Goal: Transaction & Acquisition: Obtain resource

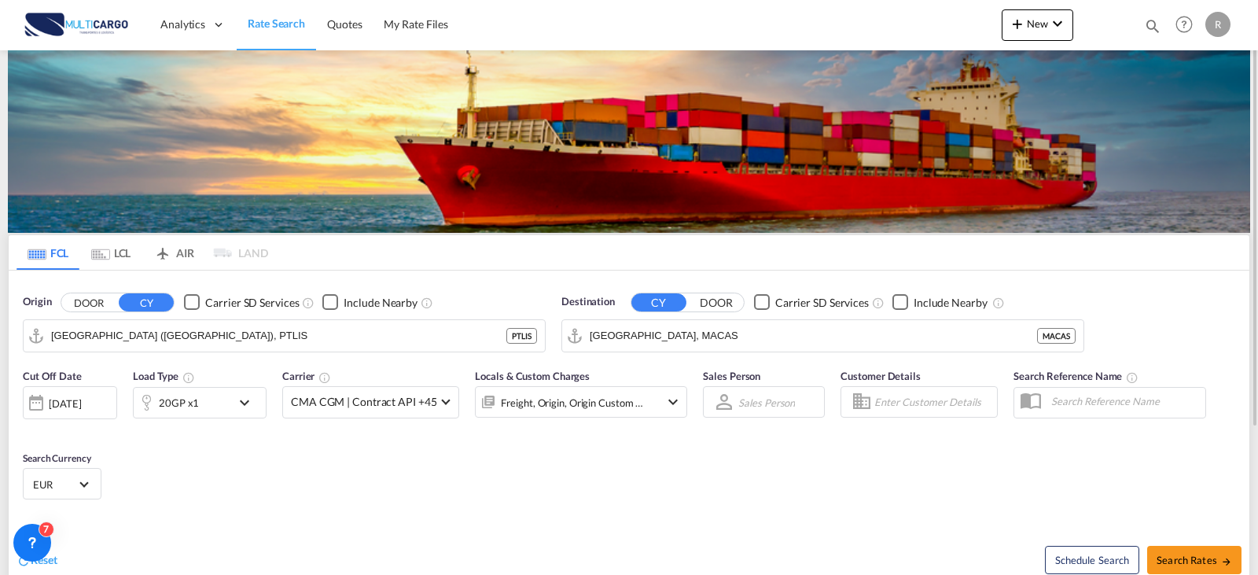
click at [1155, 30] on md-icon "icon-magnify" at bounding box center [1152, 25] width 17 height 17
click at [936, 26] on select "Quotes" at bounding box center [902, 26] width 75 height 28
select select "Quotes"
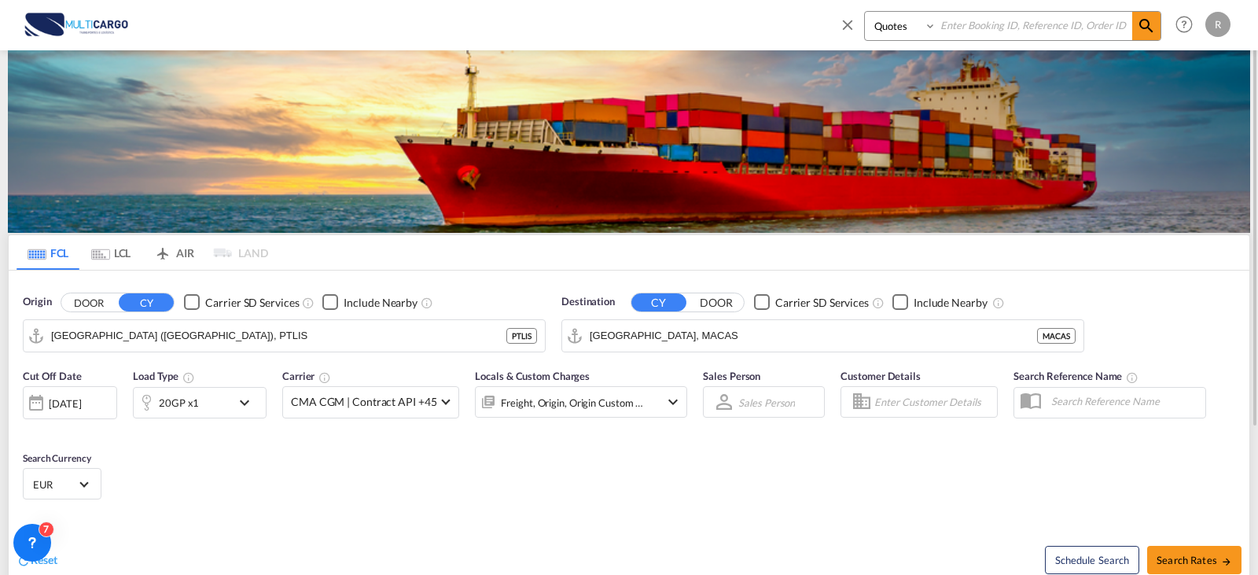
click at [865, 12] on select "Quotes" at bounding box center [902, 26] width 75 height 28
click at [988, 35] on input at bounding box center [1034, 26] width 196 height 28
type input "8340"
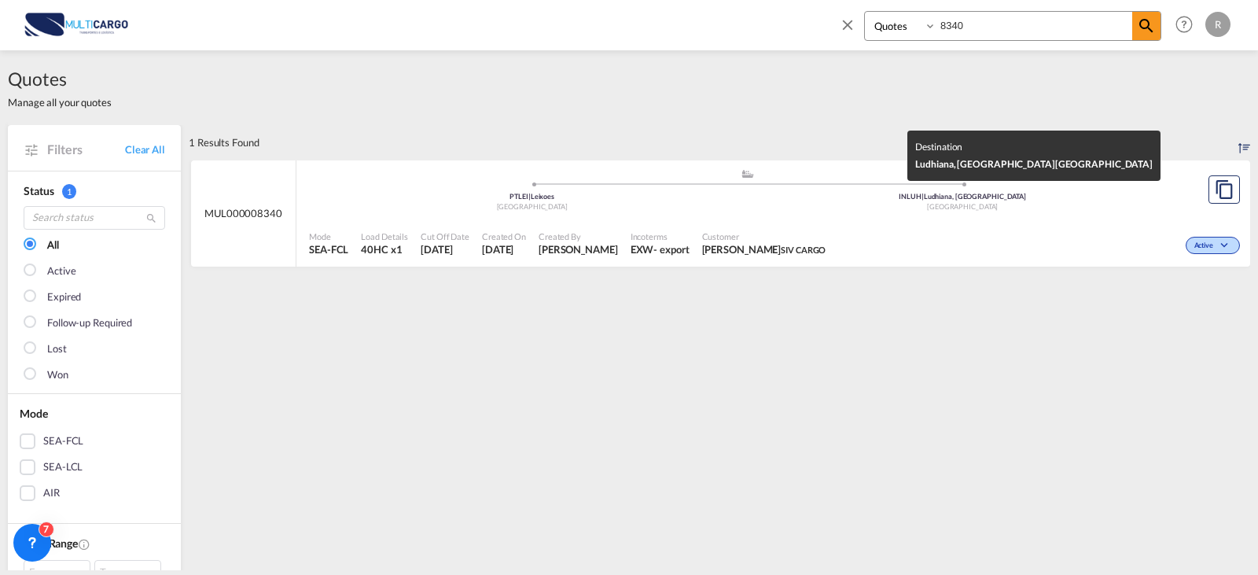
click at [748, 204] on div "[GEOGRAPHIC_DATA]" at bounding box center [963, 207] width 431 height 10
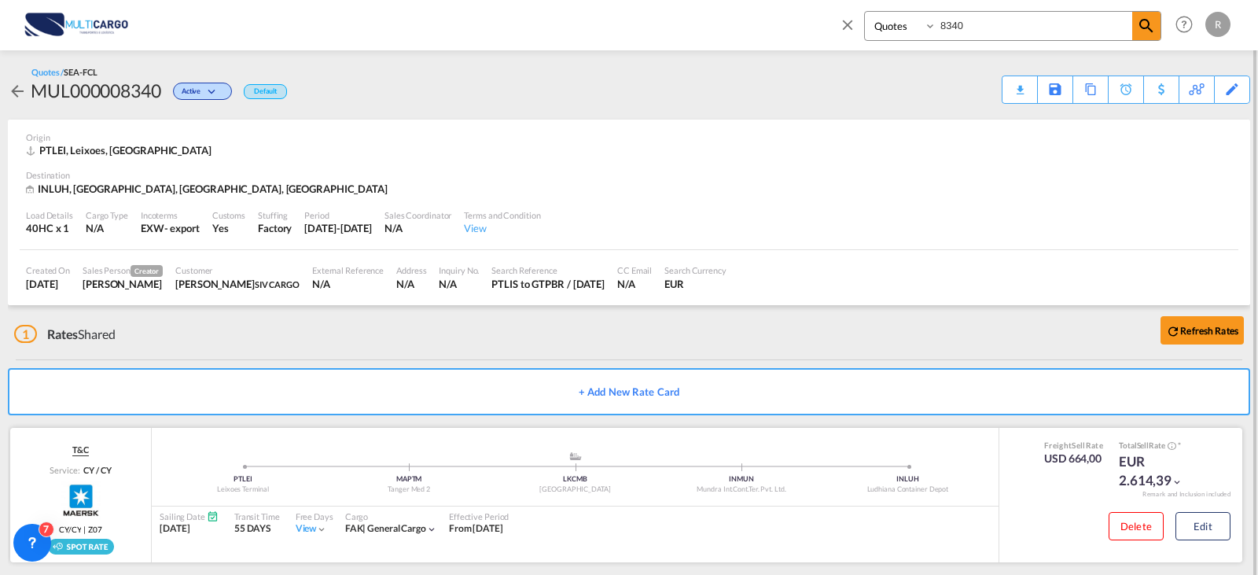
scroll to position [15, 0]
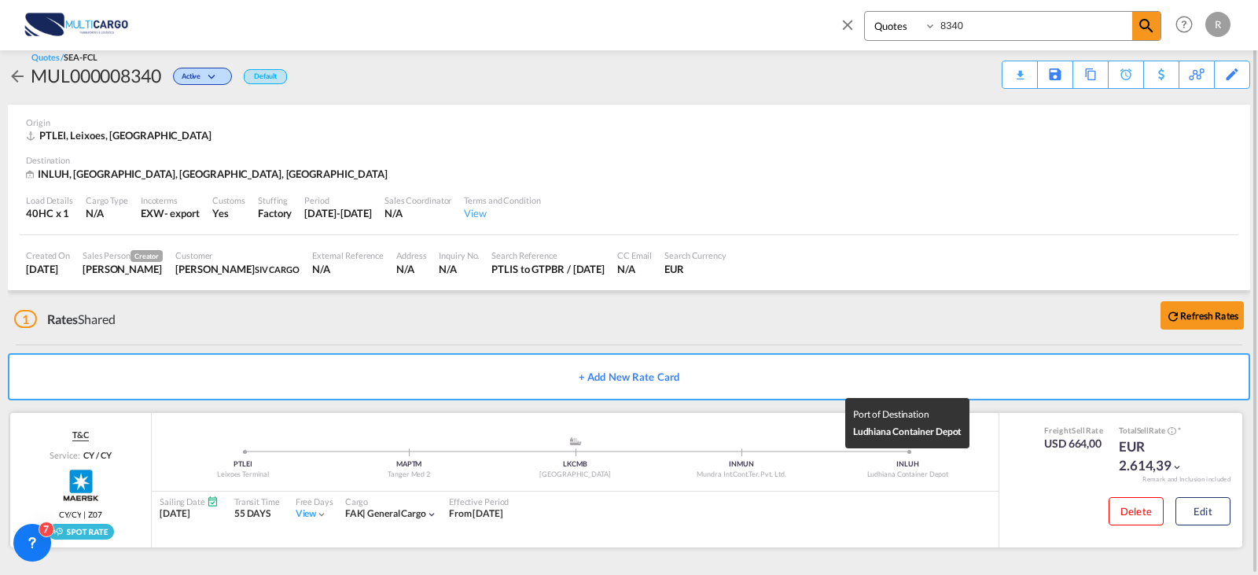
click at [958, 467] on div "INLUH" at bounding box center [908, 464] width 166 height 10
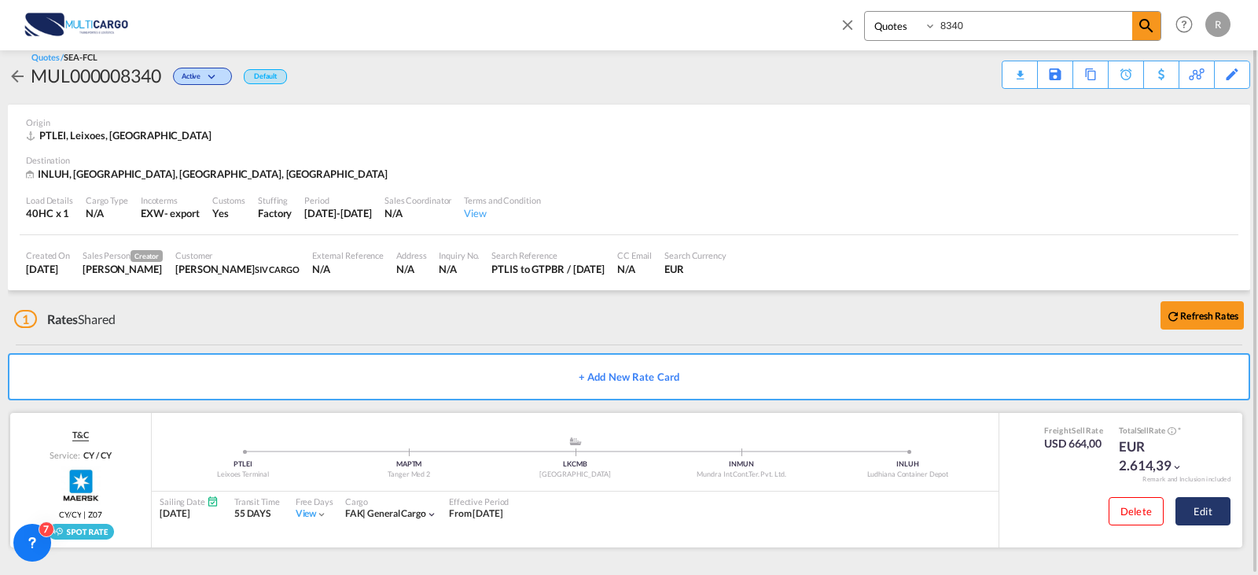
click at [1202, 503] on button "Edit" at bounding box center [1202, 511] width 55 height 28
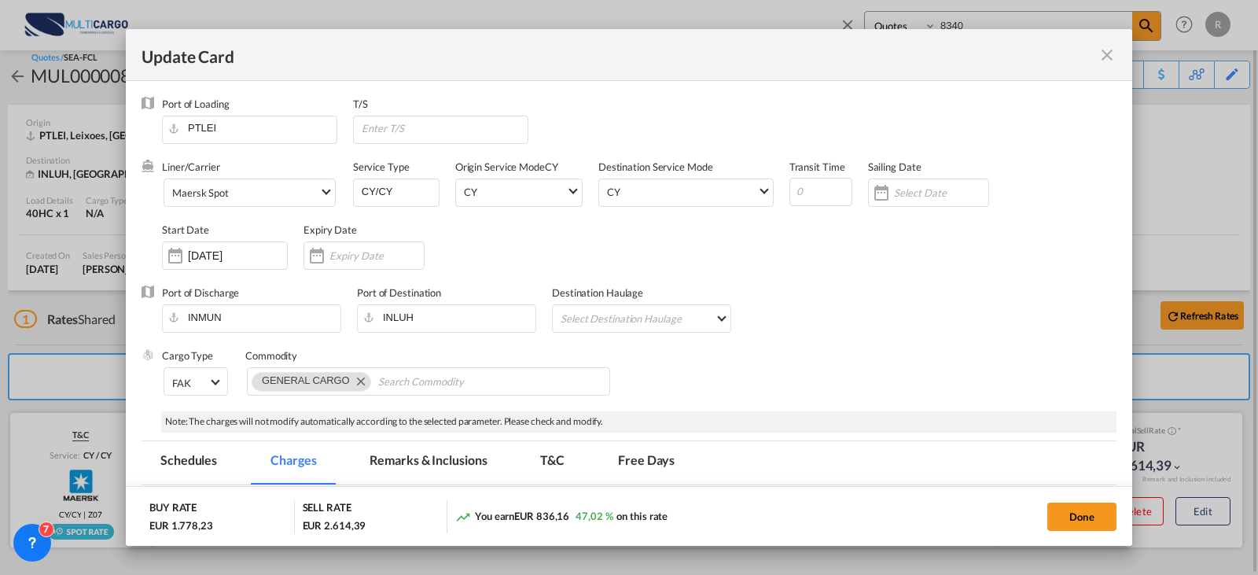
select select "per container"
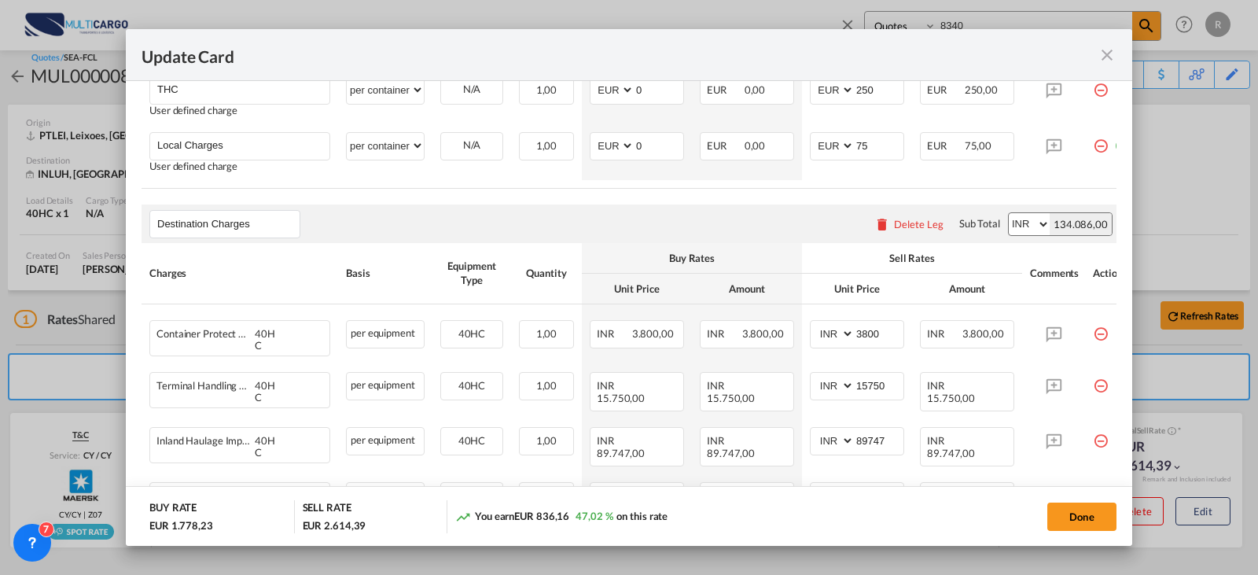
scroll to position [1022, 0]
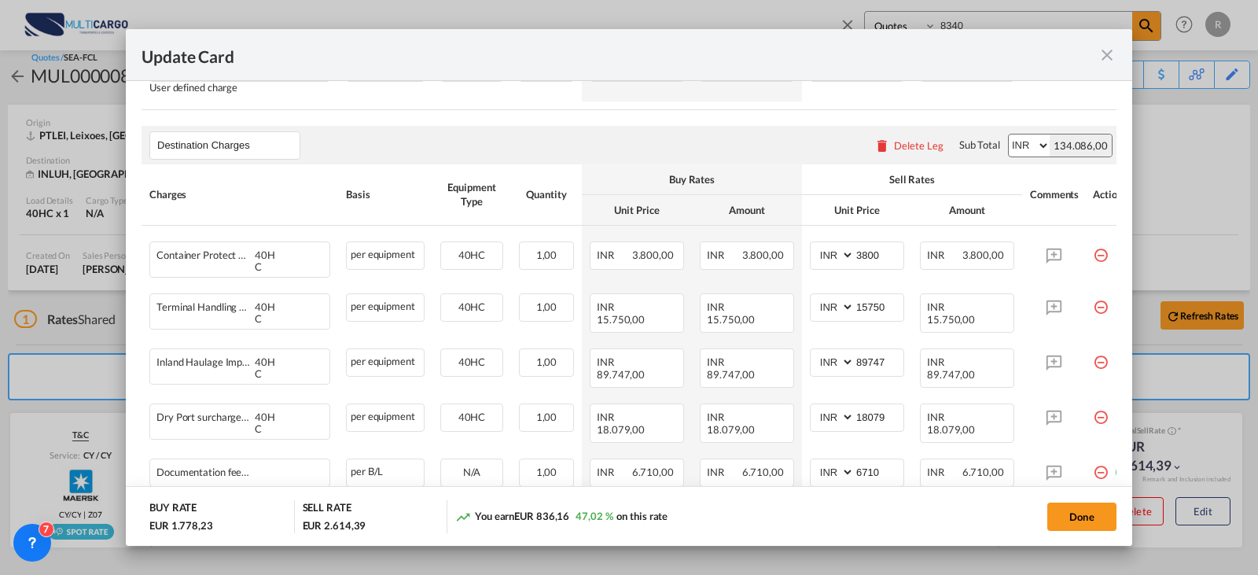
click at [1112, 46] on md-icon "icon-close fg-AAA8AD m-0 pointer" at bounding box center [1107, 55] width 19 height 19
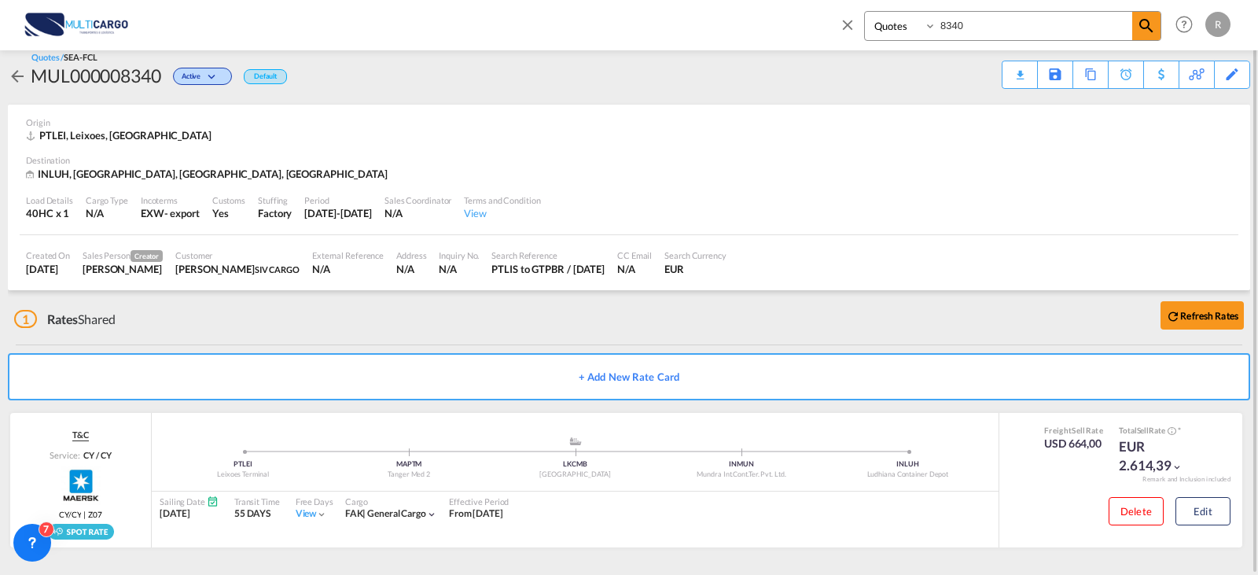
scroll to position [0, 0]
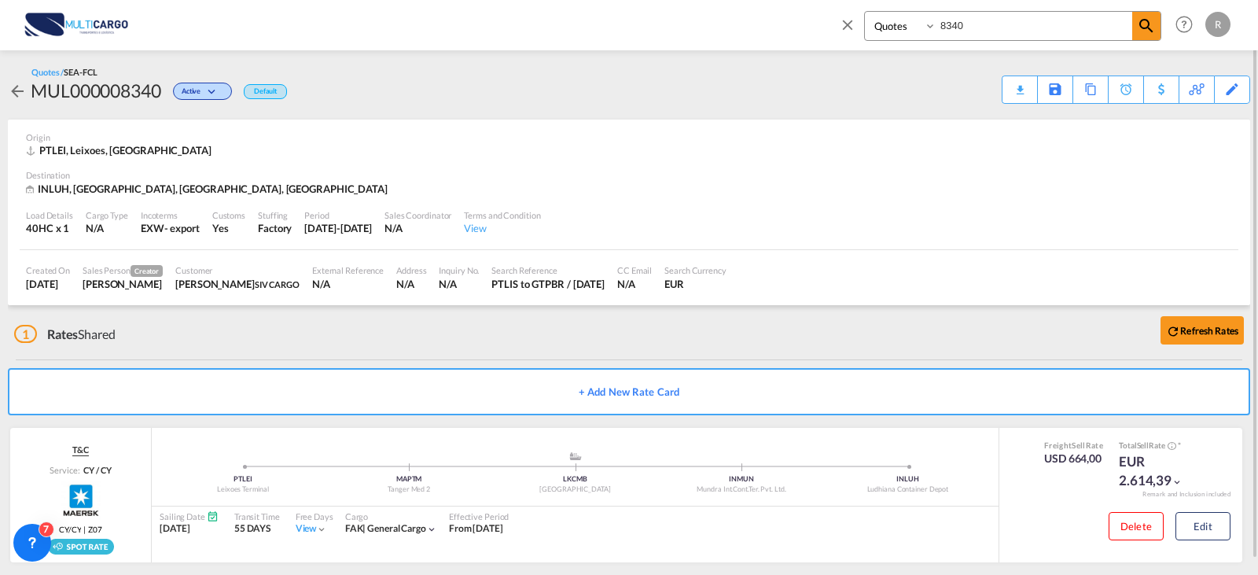
click at [848, 21] on md-icon "icon-close" at bounding box center [847, 24] width 17 height 17
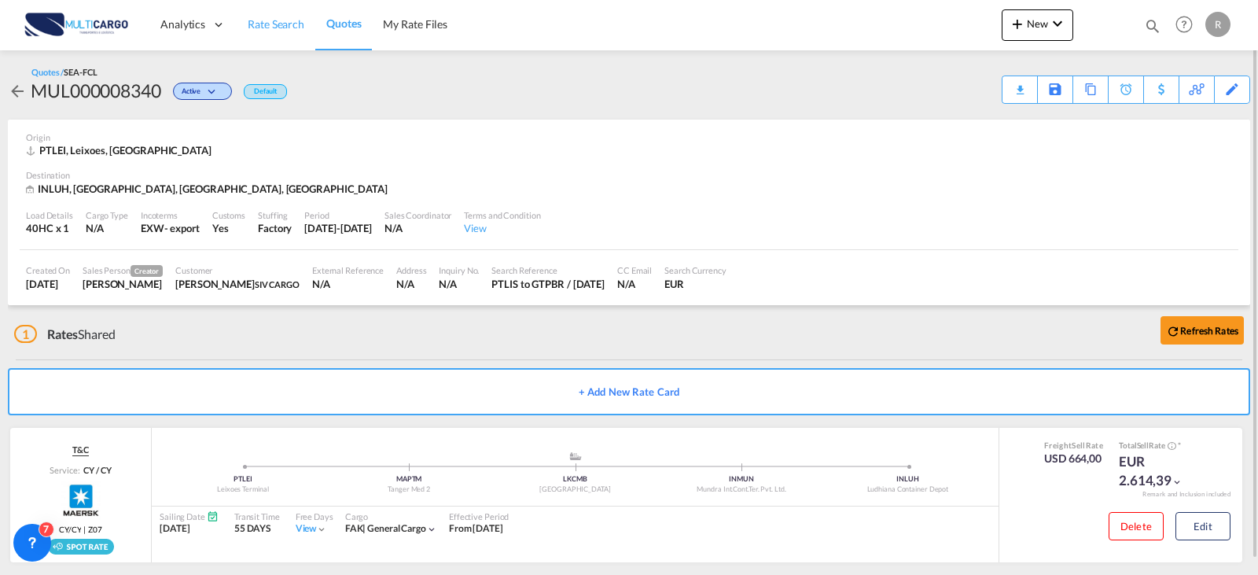
click at [285, 31] on span "Rate Search" at bounding box center [276, 23] width 57 height 13
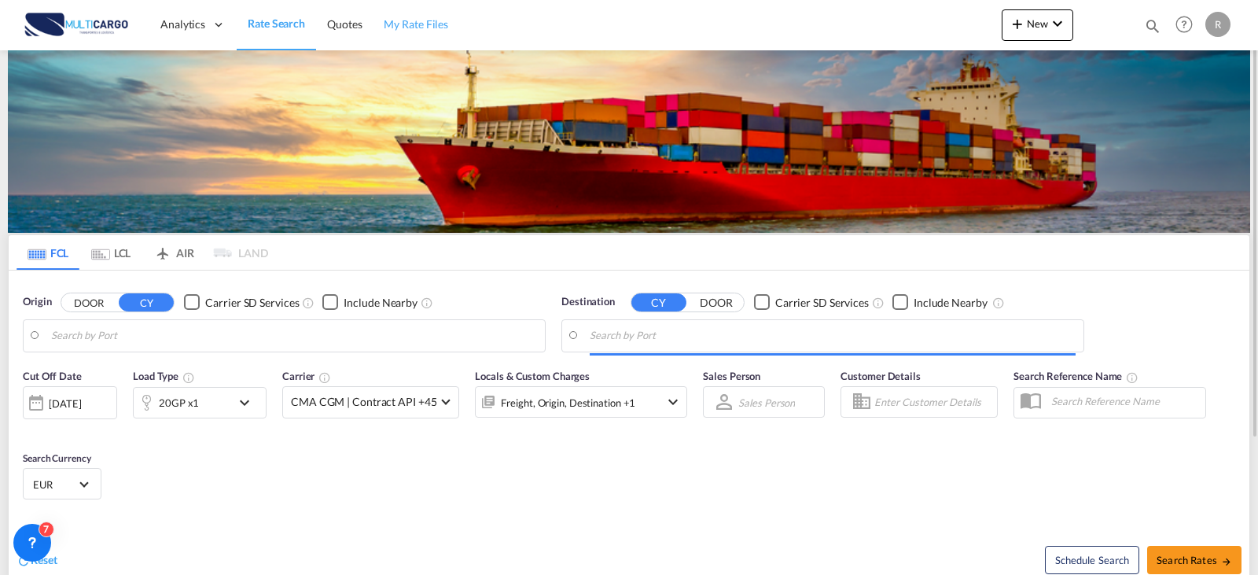
type input "Leixoes, PTLEI"
type input "Ludhiana, [GEOGRAPHIC_DATA], INLUH"
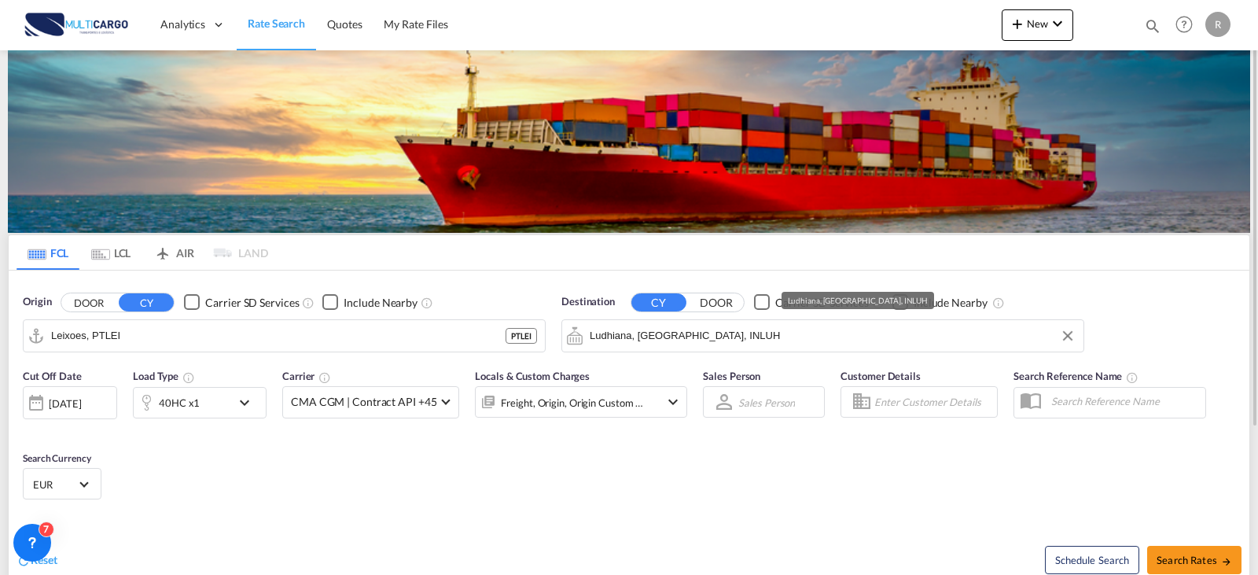
click at [696, 335] on input "Ludhiana, [GEOGRAPHIC_DATA], INLUH" at bounding box center [833, 336] width 486 height 24
click at [156, 335] on input "Leixoes, PTLEI" at bounding box center [294, 336] width 486 height 24
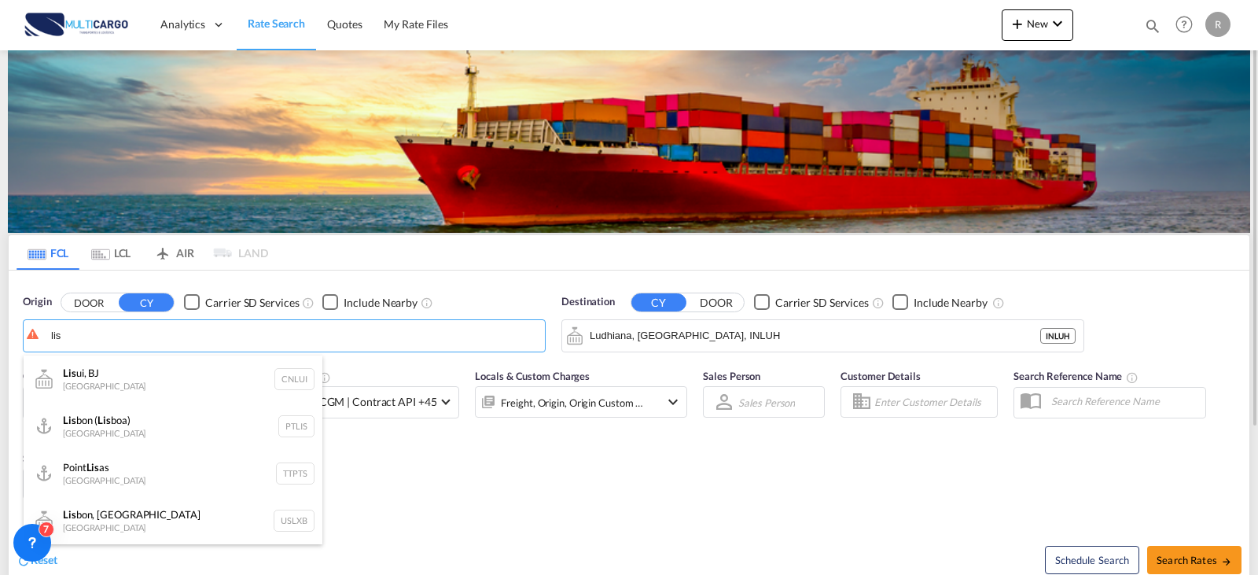
drag, startPoint x: 129, startPoint y: 431, endPoint x: 479, endPoint y: 431, distance: 349.9
click at [132, 431] on div "Lis bon ( Lis boa) [GEOGRAPHIC_DATA] PTLIS" at bounding box center [173, 426] width 299 height 47
type input "[GEOGRAPHIC_DATA] ([GEOGRAPHIC_DATA]), PTLIS"
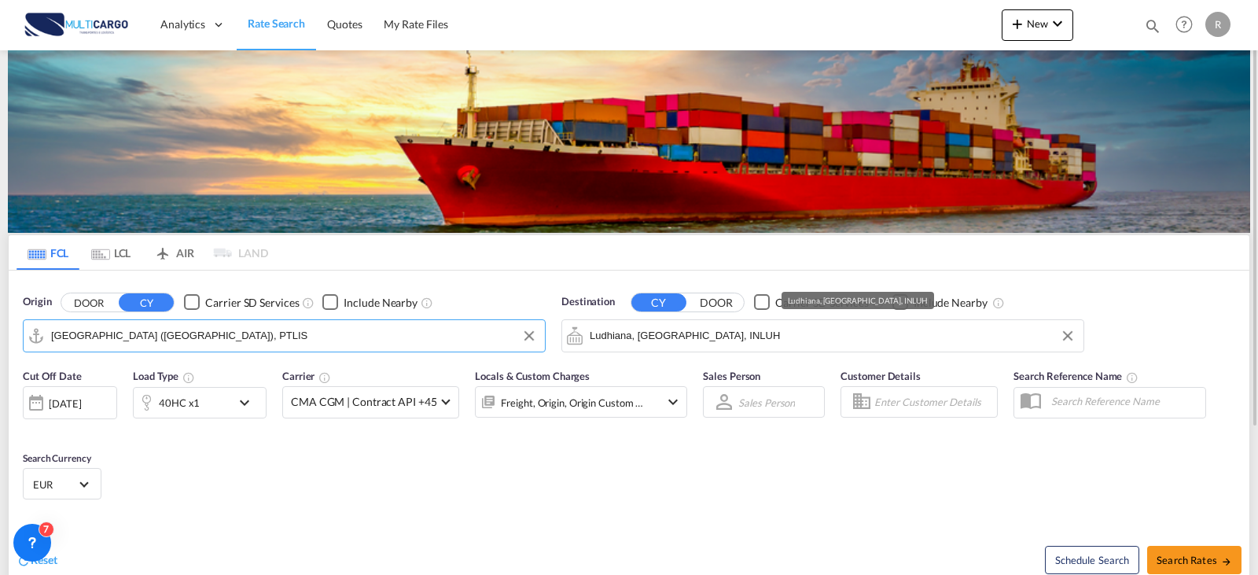
click at [767, 339] on input "Ludhiana, [GEOGRAPHIC_DATA], INLUH" at bounding box center [833, 336] width 486 height 24
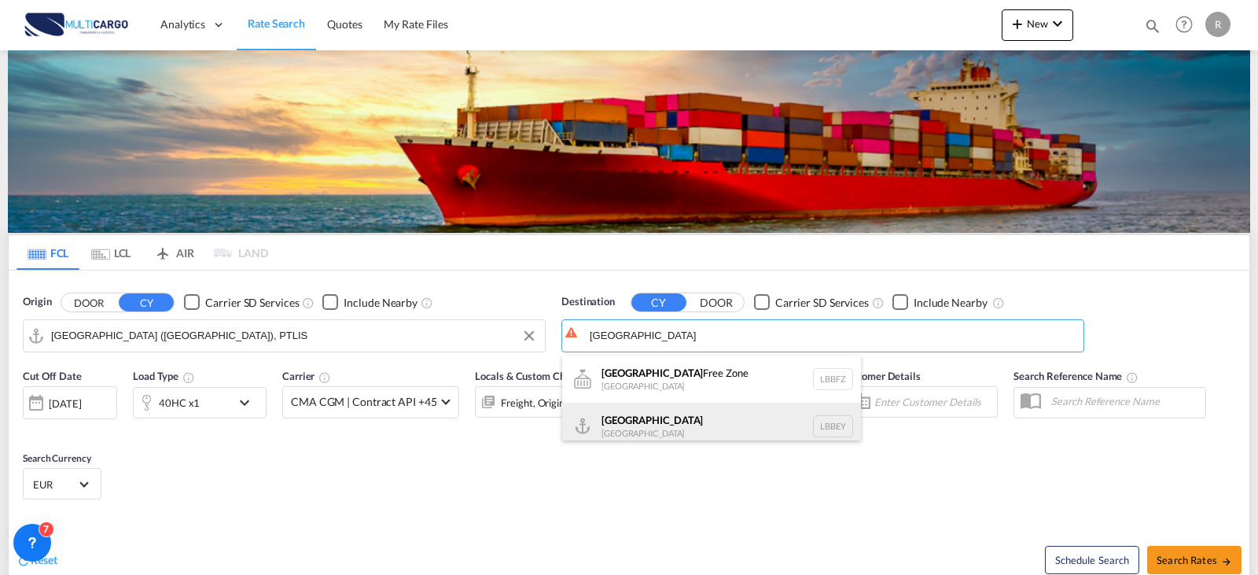
click at [630, 414] on div "Beirut [GEOGRAPHIC_DATA] LBBEY" at bounding box center [711, 426] width 299 height 47
type input "[GEOGRAPHIC_DATA], LBBEY"
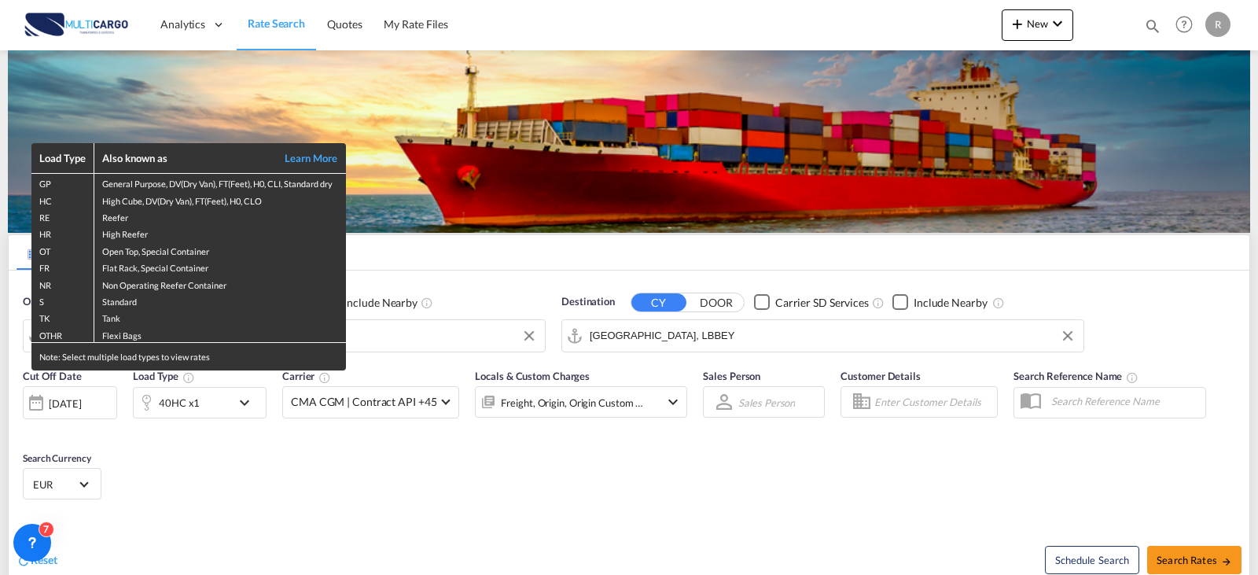
click at [532, 544] on div "Load Type Also known as Learn More GP General Purpose, DV(Dry Van), FT(Feet), H…" at bounding box center [629, 287] width 1258 height 575
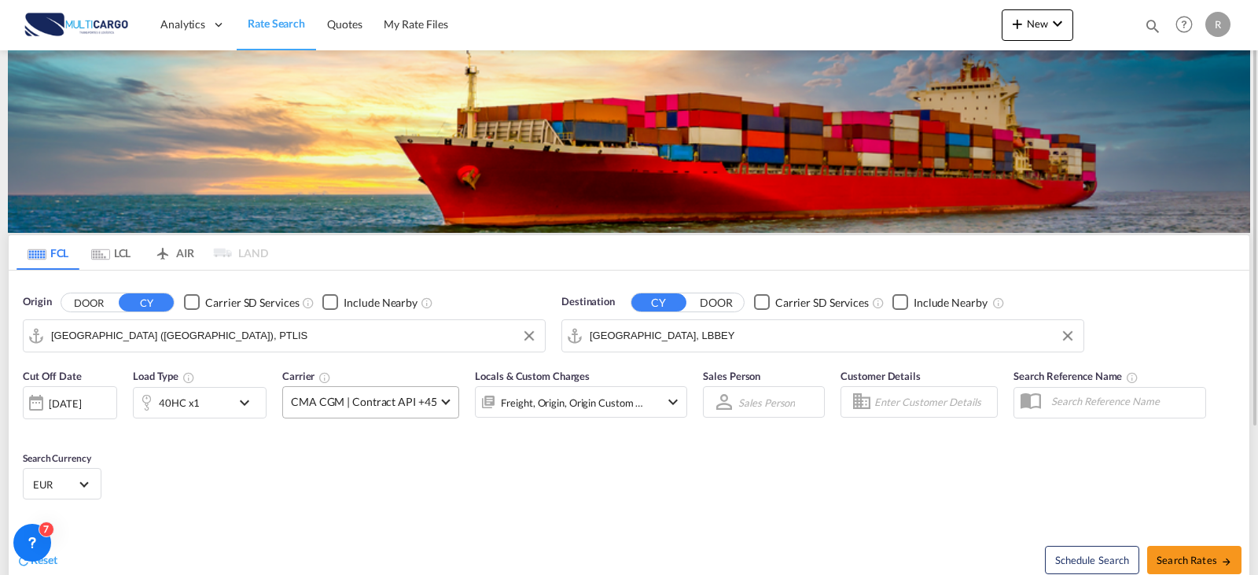
click at [436, 405] on md-select-value "CMA CGM | Contract API +45" at bounding box center [370, 402] width 175 height 31
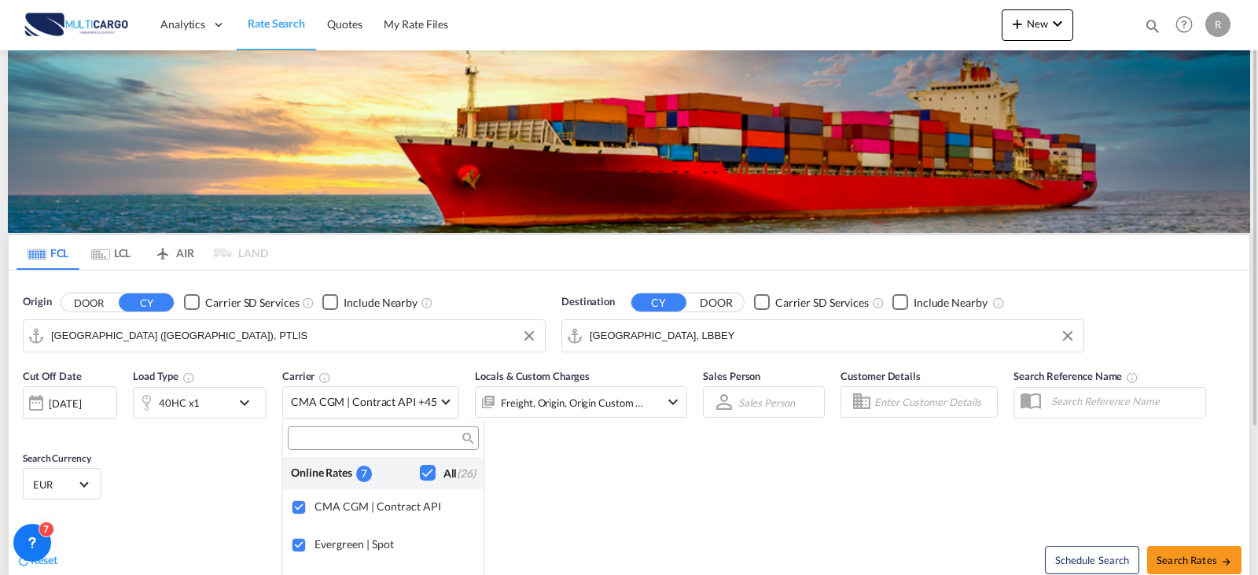
click at [187, 404] on md-backdrop at bounding box center [629, 287] width 1258 height 575
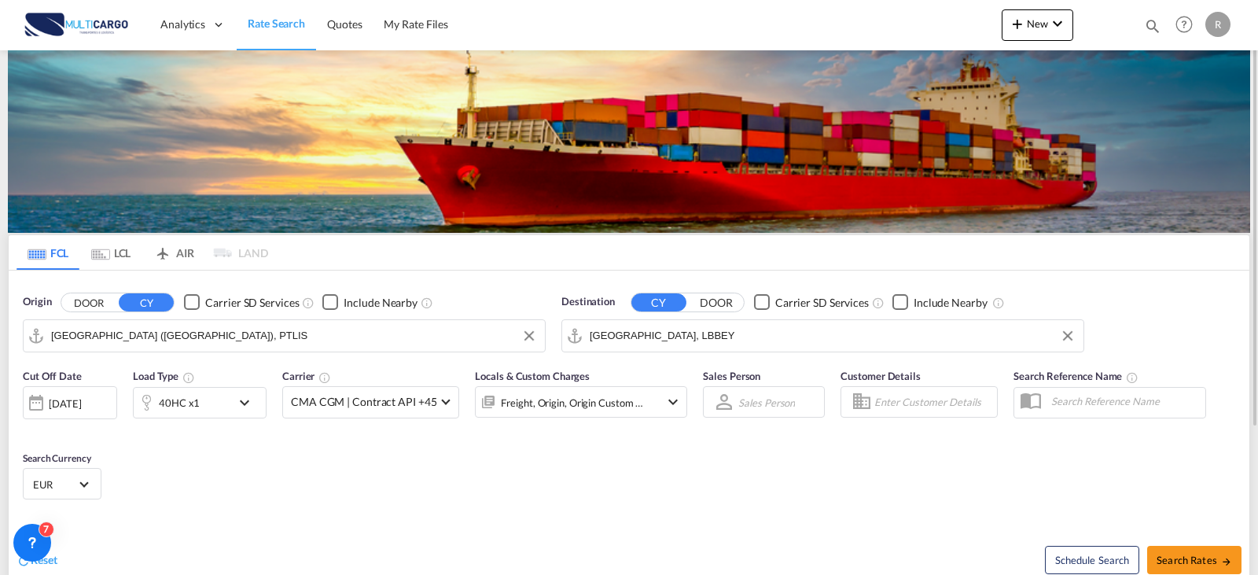
click at [250, 406] on md-icon "icon-chevron-down" at bounding box center [248, 402] width 27 height 19
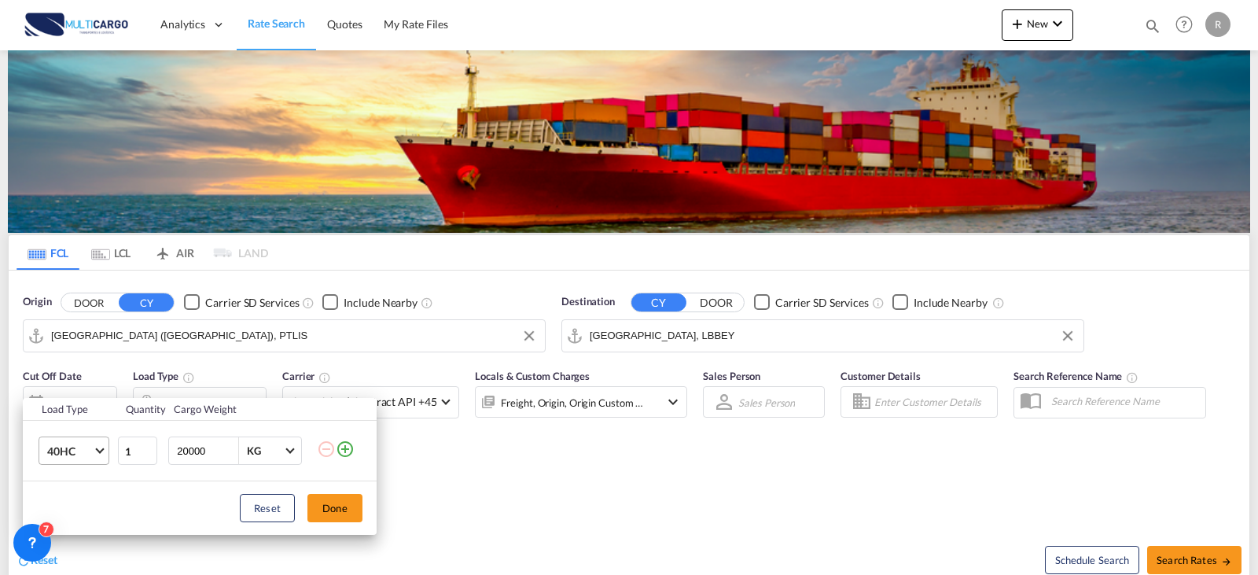
click at [86, 451] on span "40HC" at bounding box center [70, 451] width 46 height 16
click at [88, 370] on md-option "20GP" at bounding box center [88, 376] width 107 height 38
click at [342, 517] on button "Done" at bounding box center [334, 508] width 55 height 28
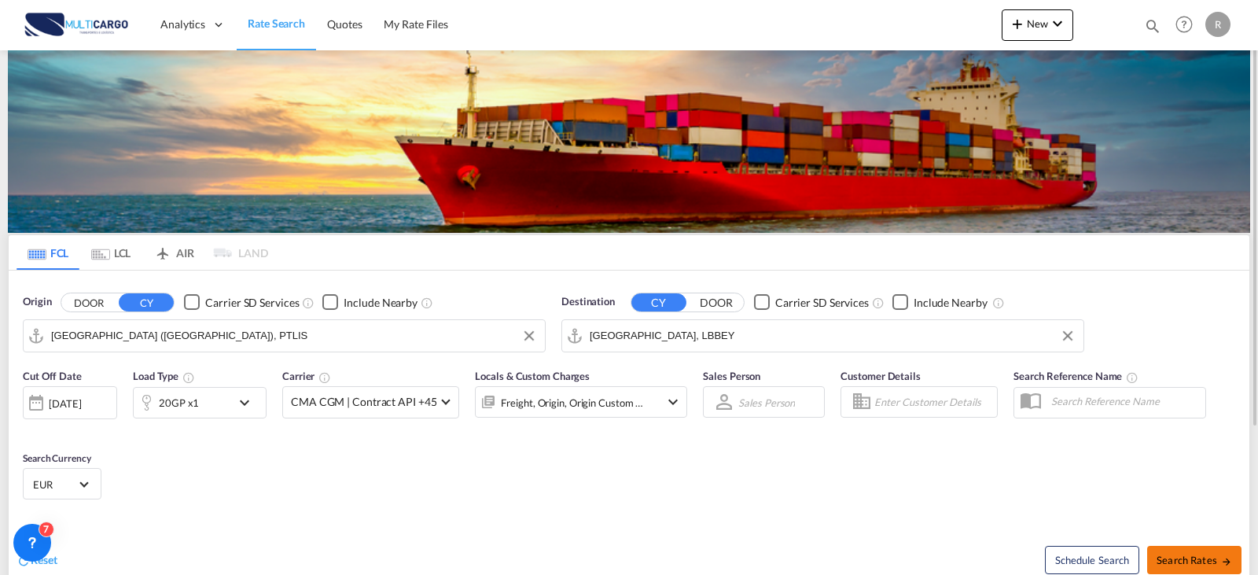
click at [1207, 558] on span "Search Rates" at bounding box center [1194, 560] width 75 height 13
type input "PTLIS to LBBEY / [DATE]"
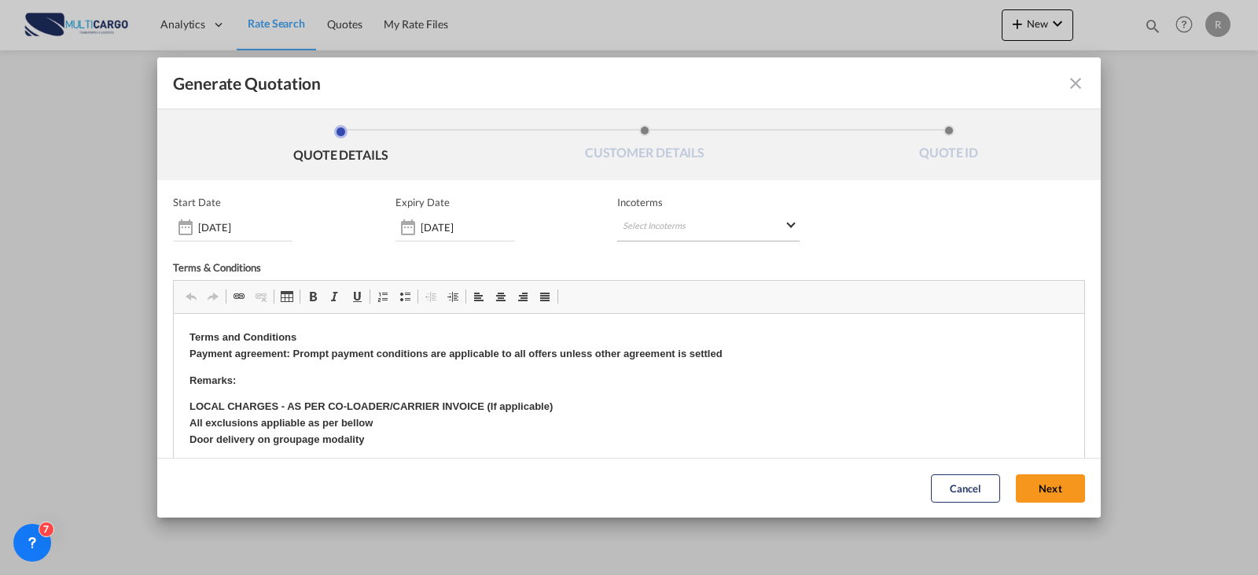
click at [663, 223] on md-select "Select Incoterms EXW - import Ex Works EXW - export Ex Works DPU - import Deliv…" at bounding box center [708, 227] width 182 height 28
type md-option "[object Object]"
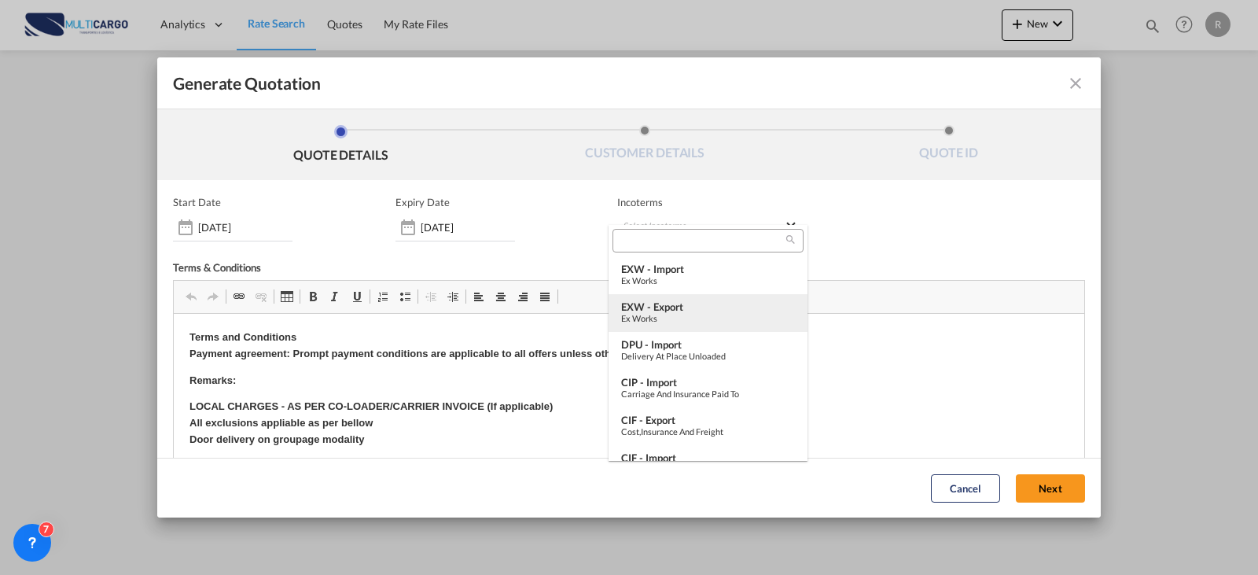
click at [687, 316] on div "Ex Works" at bounding box center [708, 318] width 174 height 10
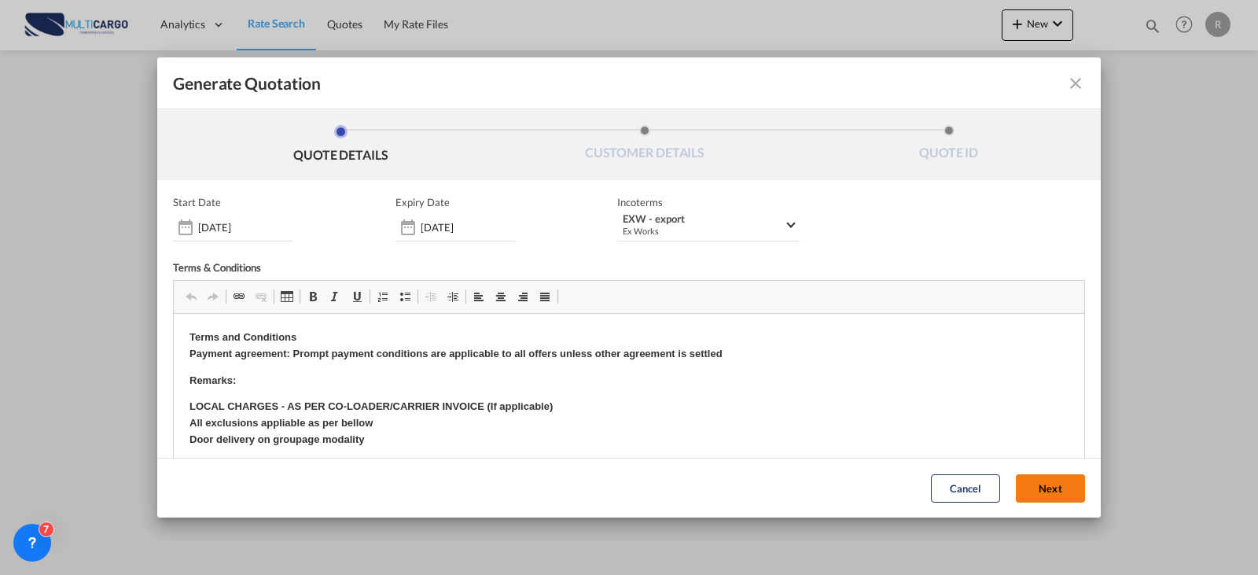
click at [1032, 491] on button "Next" at bounding box center [1050, 488] width 69 height 28
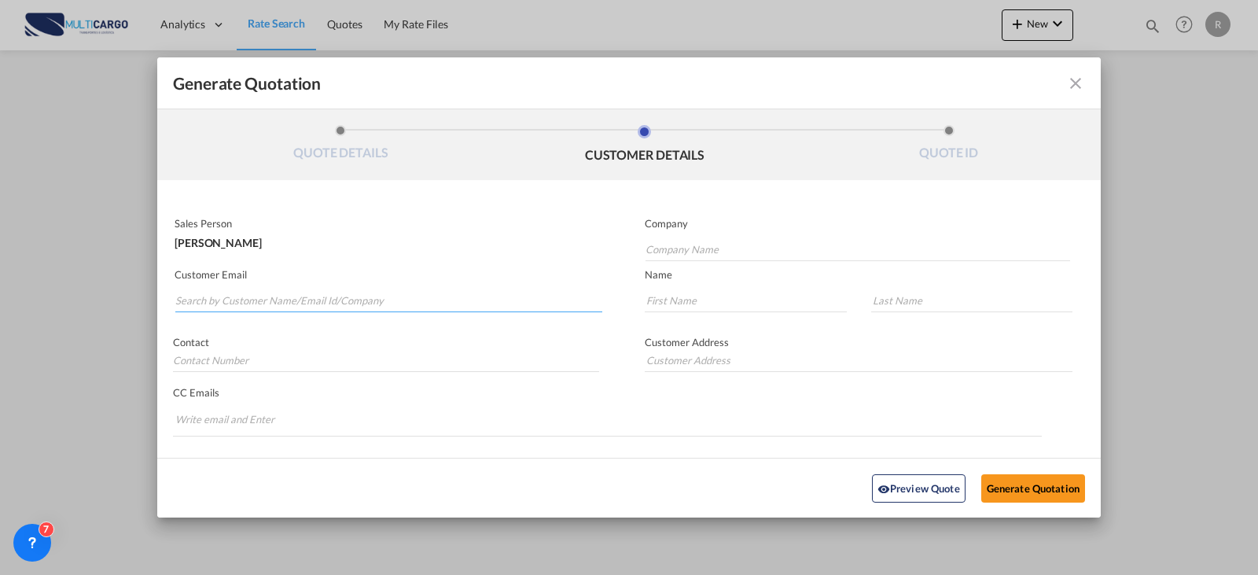
drag, startPoint x: 308, startPoint y: 297, endPoint x: 315, endPoint y: 282, distance: 16.5
click at [309, 294] on input "Search by Customer Name/Email Id/Company" at bounding box center [388, 301] width 427 height 24
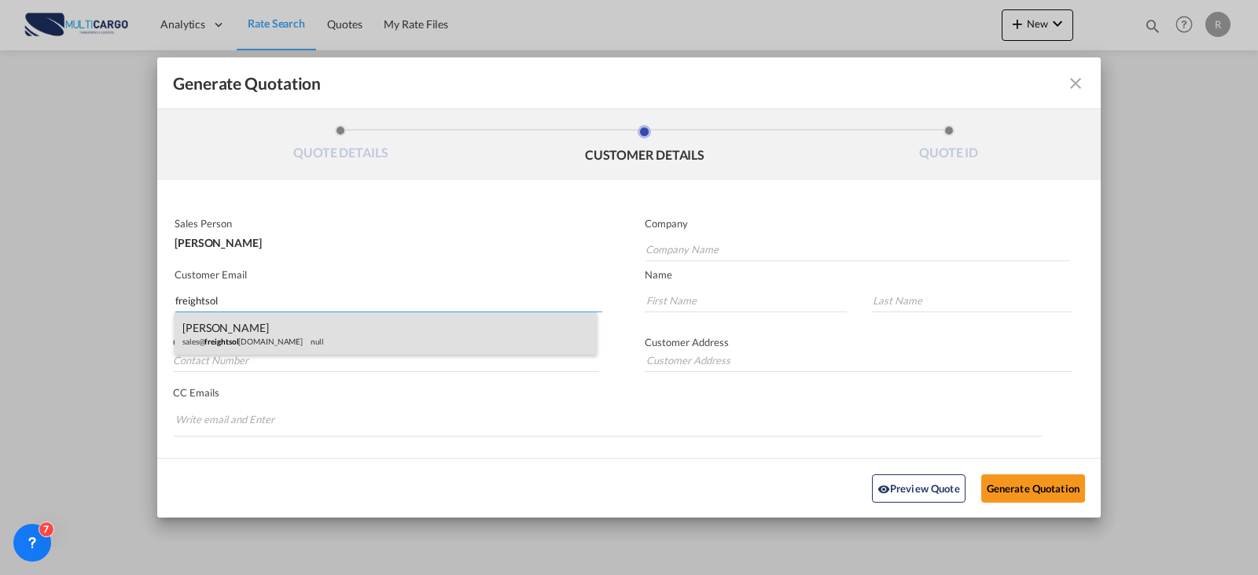
type input "freightsol"
click at [315, 329] on div "[PERSON_NAME] sales@ freightsol [DOMAIN_NAME] null" at bounding box center [386, 333] width 422 height 42
type input "Freight Solutions [PERSON_NAME]"
type input "[EMAIL_ADDRESS][DOMAIN_NAME]"
type input "[PERSON_NAME]"
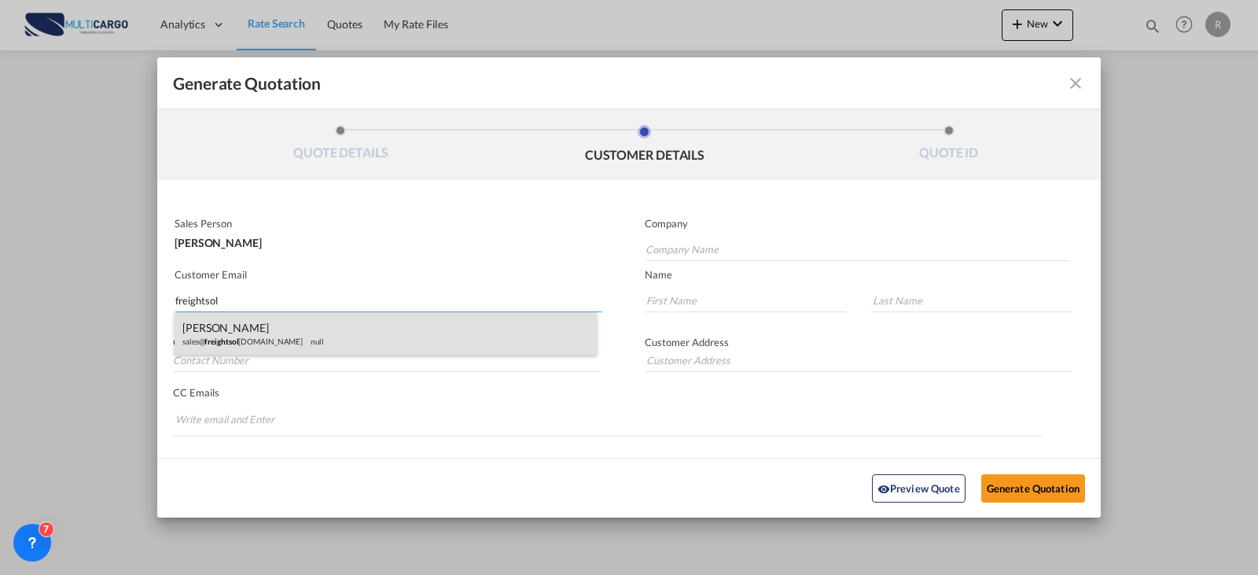
type input "[PERSON_NAME]"
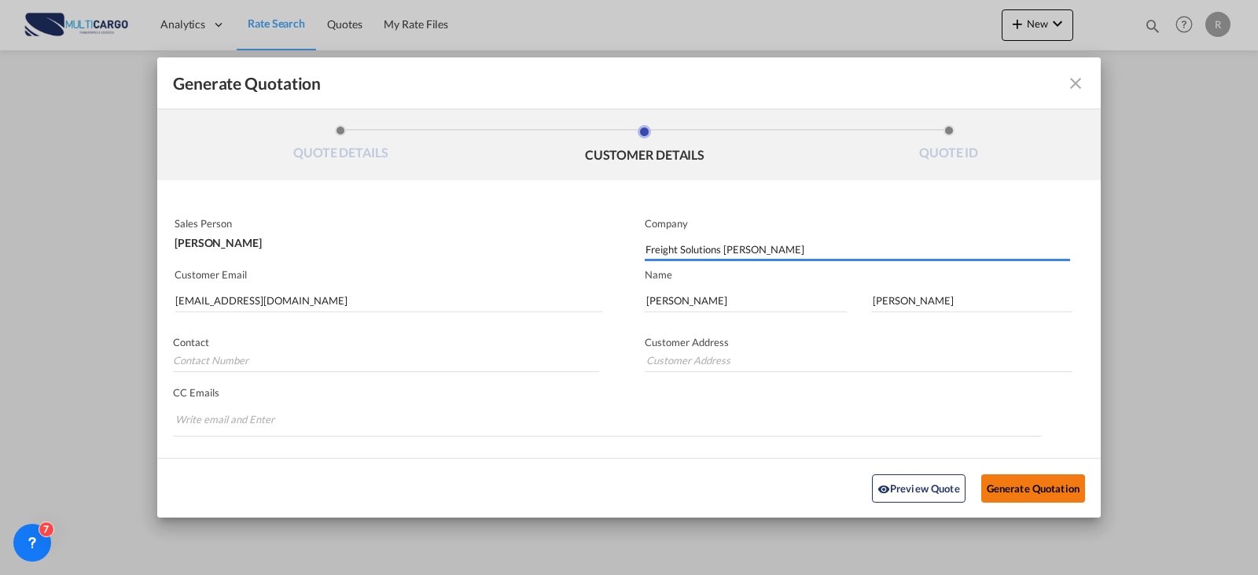
click at [1031, 481] on button "Generate Quotation" at bounding box center [1033, 487] width 104 height 28
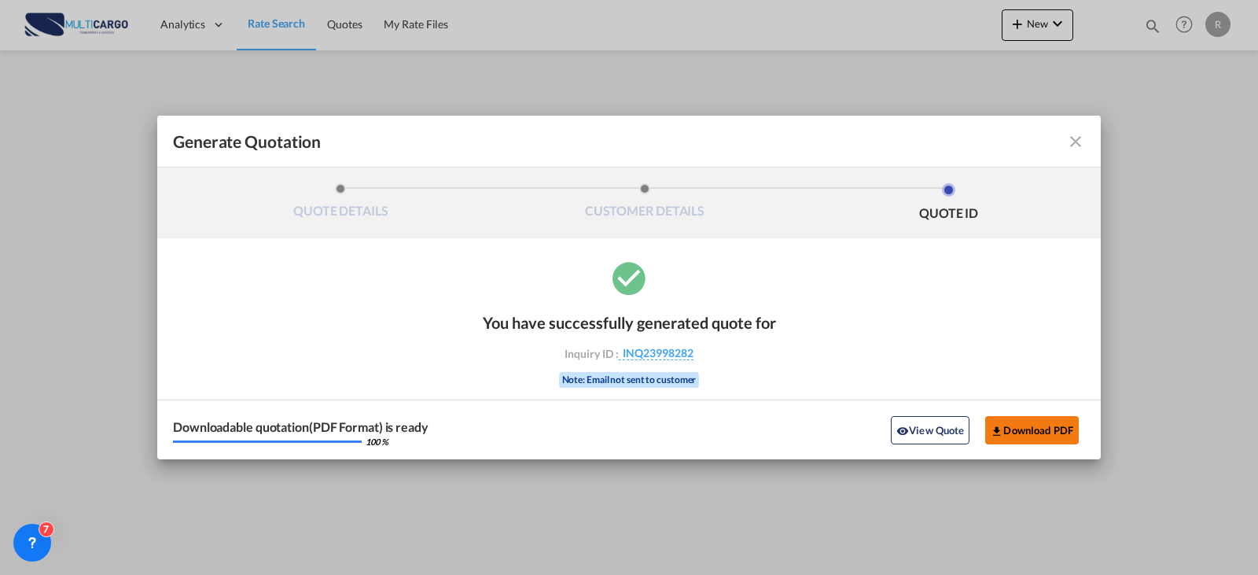
click at [1021, 420] on button "Download PDF" at bounding box center [1032, 430] width 94 height 28
click at [1080, 142] on md-icon "icon-close fg-AAA8AD cursor m-0" at bounding box center [1075, 141] width 19 height 19
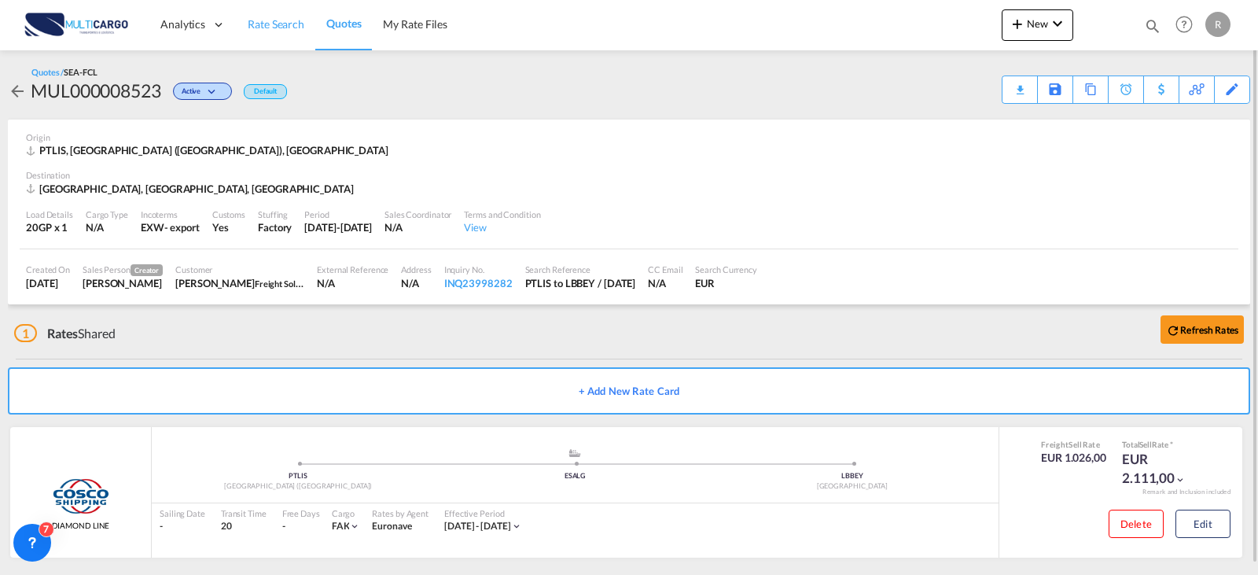
click at [290, 24] on span "Rate Search" at bounding box center [276, 23] width 57 height 13
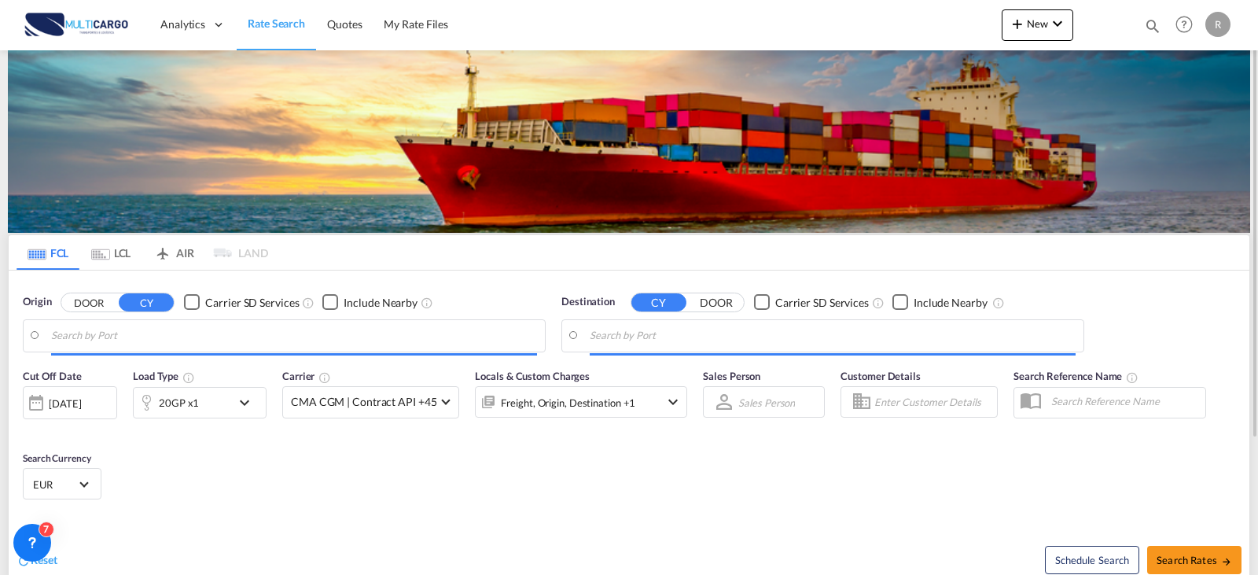
type input "[GEOGRAPHIC_DATA] ([GEOGRAPHIC_DATA]), PTLIS"
type input "[GEOGRAPHIC_DATA], LBBEY"
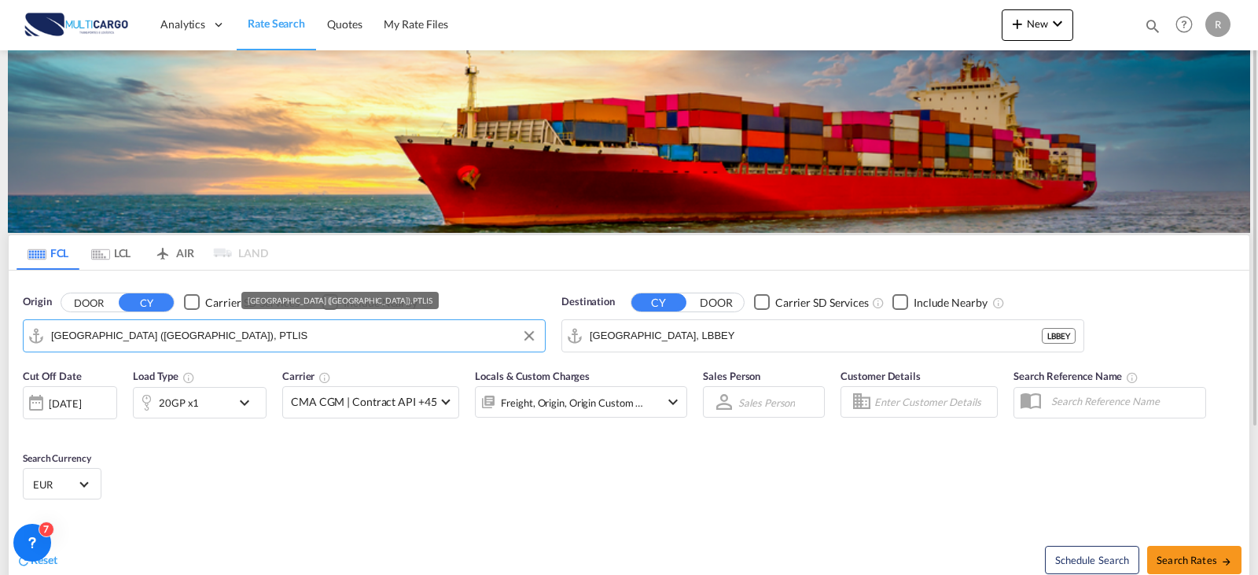
click at [170, 341] on input "[GEOGRAPHIC_DATA] ([GEOGRAPHIC_DATA]), PTLIS" at bounding box center [294, 336] width 486 height 24
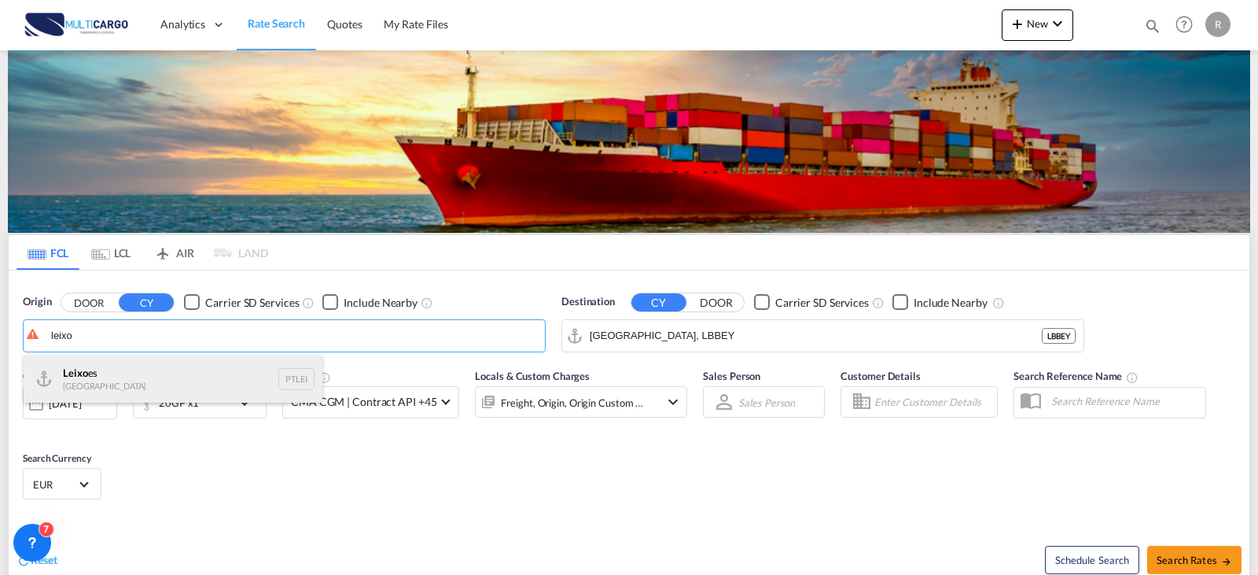
click at [220, 374] on div "Leixo es Portugal PTLEI" at bounding box center [173, 378] width 299 height 47
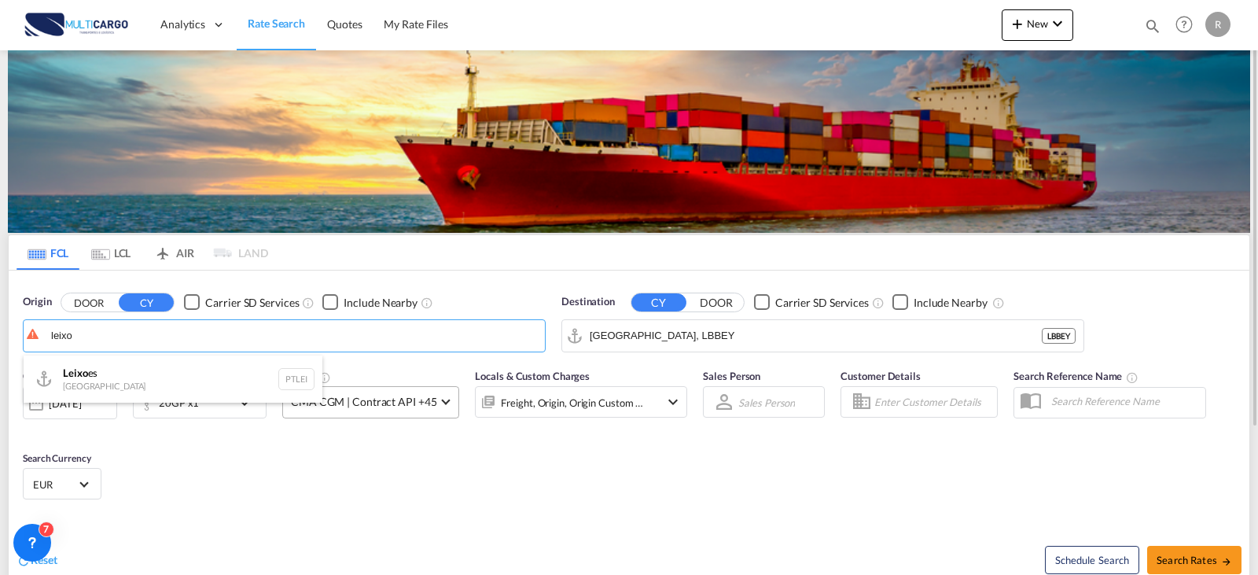
type input "Leixoes, PTLEI"
click at [699, 337] on input "[GEOGRAPHIC_DATA], LBBEY" at bounding box center [833, 336] width 486 height 24
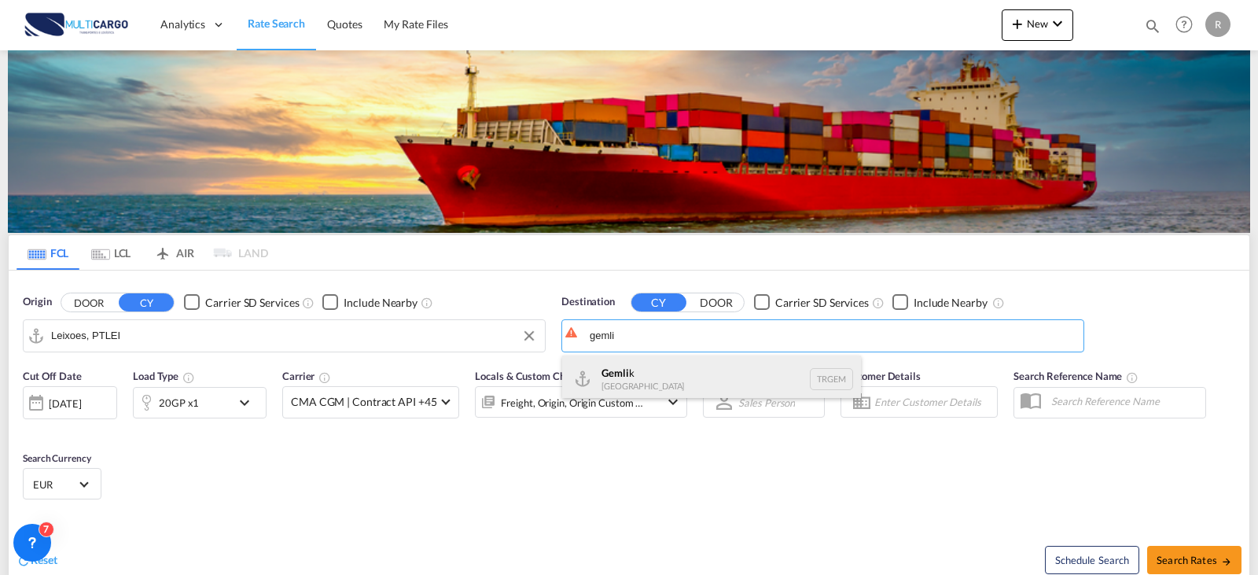
click at [699, 371] on div "Gemli k [GEOGRAPHIC_DATA] TRGEM" at bounding box center [711, 378] width 299 height 47
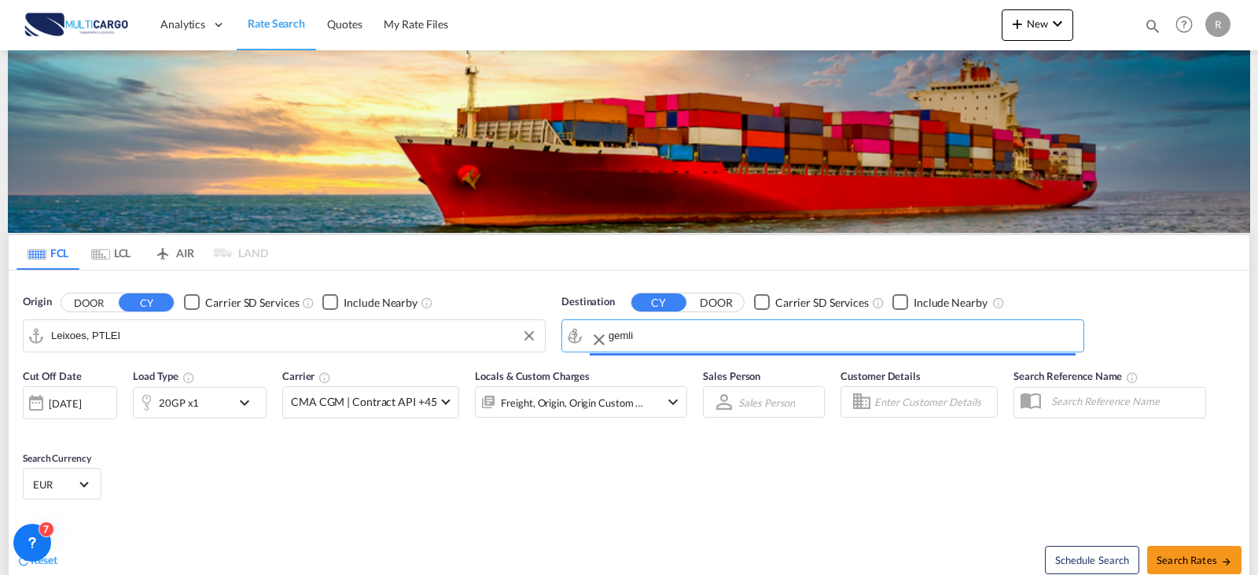
type input "Gemlik, TRGEM"
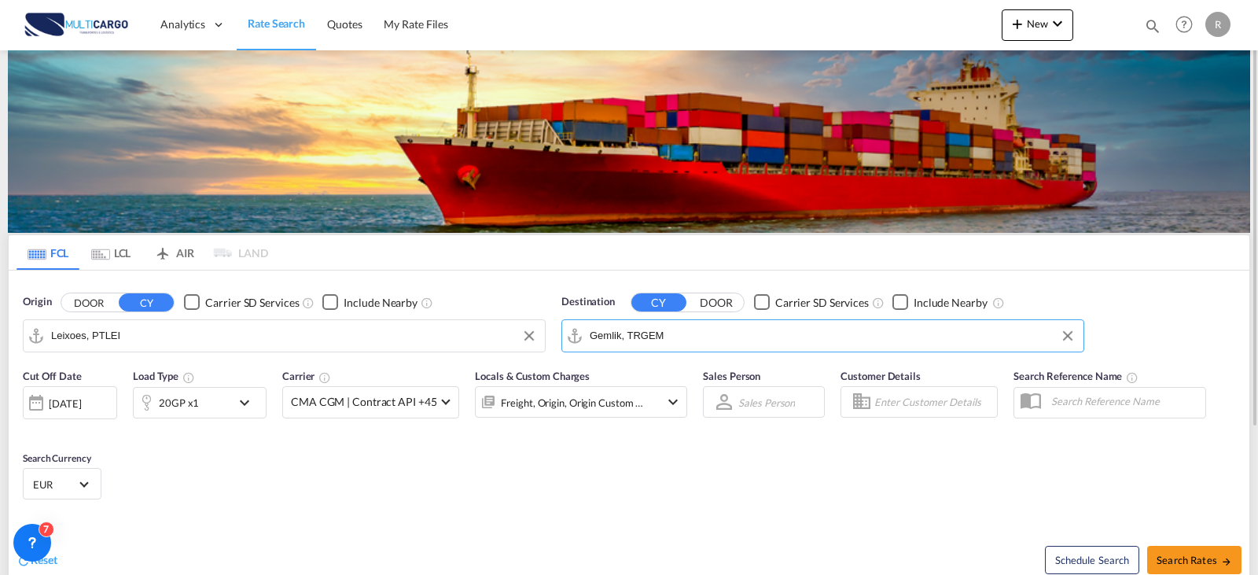
click at [543, 475] on div "Cut Off Date [DATE] [DATE] Load Type 20GP x1 Carrier CMA CGM | Contract API +45…" at bounding box center [629, 436] width 1241 height 153
click at [221, 391] on div "20GP x1" at bounding box center [182, 402] width 97 height 31
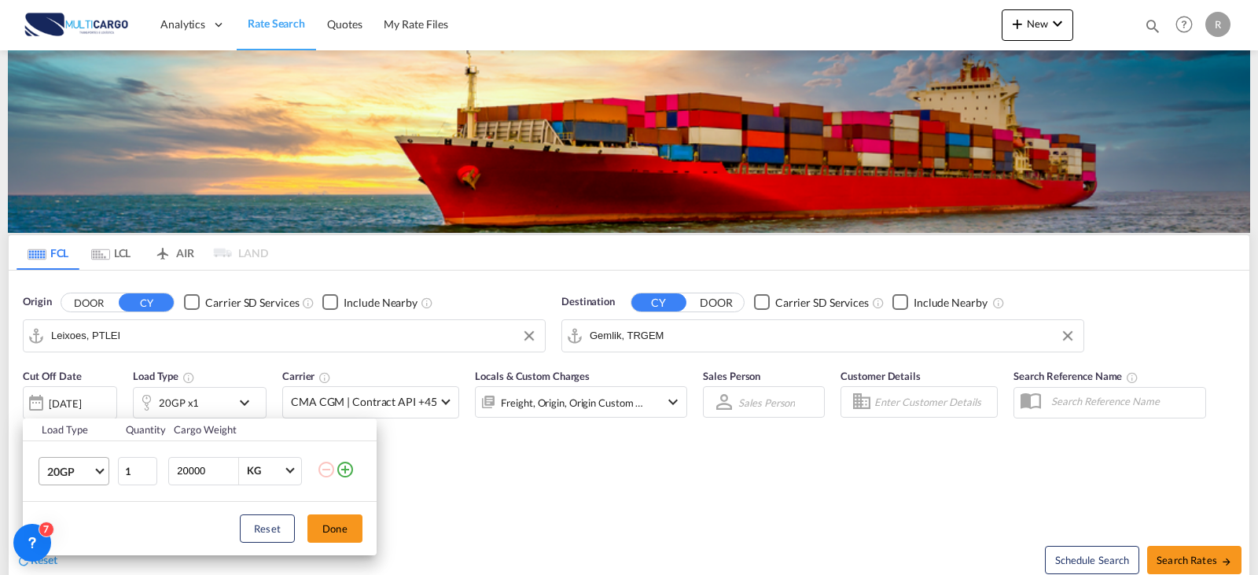
click at [90, 470] on span "20GP" at bounding box center [70, 472] width 46 height 16
click at [88, 466] on md-option "40HC" at bounding box center [88, 461] width 107 height 38
click at [326, 524] on button "Done" at bounding box center [334, 528] width 55 height 28
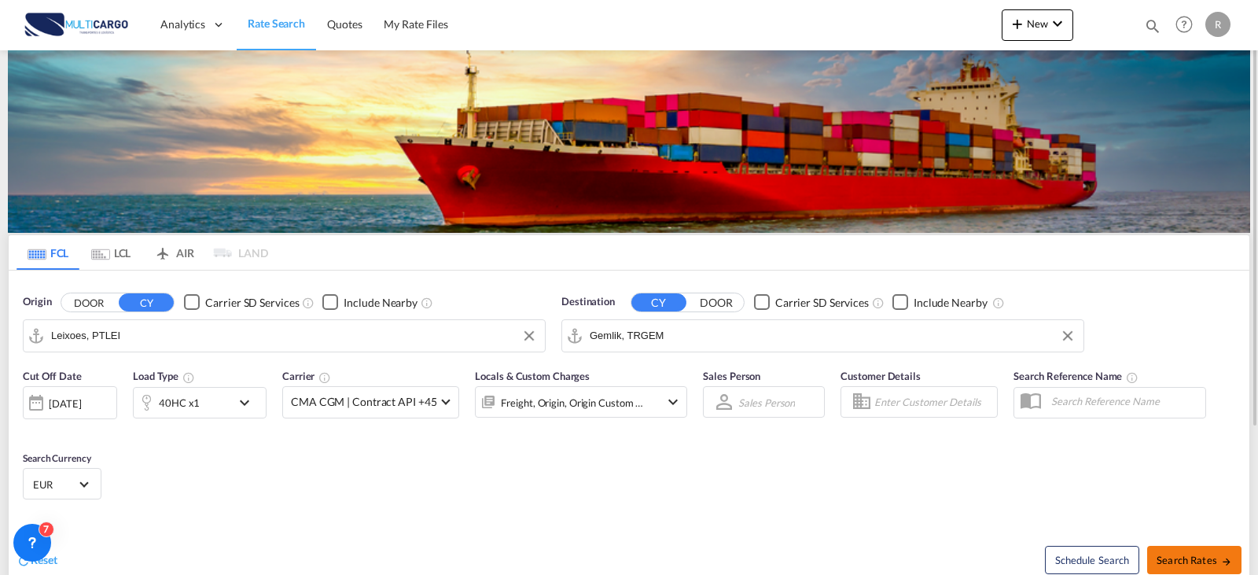
click at [1177, 554] on span "Search Rates" at bounding box center [1194, 560] width 75 height 13
type input "PTLEI to TRGEM / [DATE]"
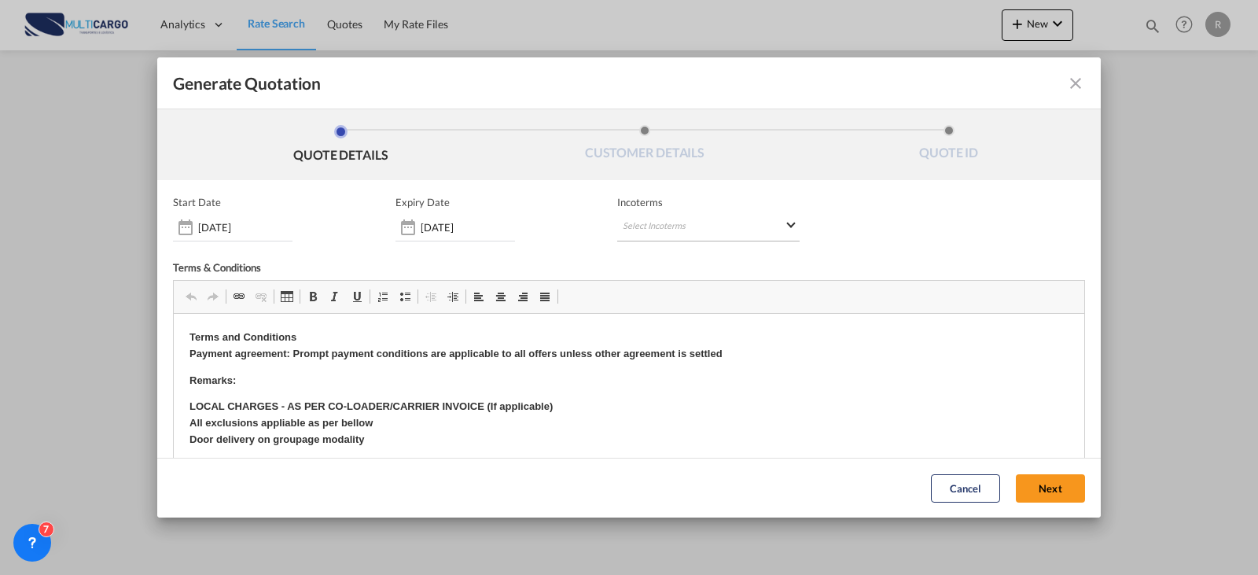
click at [702, 223] on md-select "Select Incoterms EXW - import Ex Works EXW - export Ex Works DPU - import Deliv…" at bounding box center [708, 227] width 182 height 28
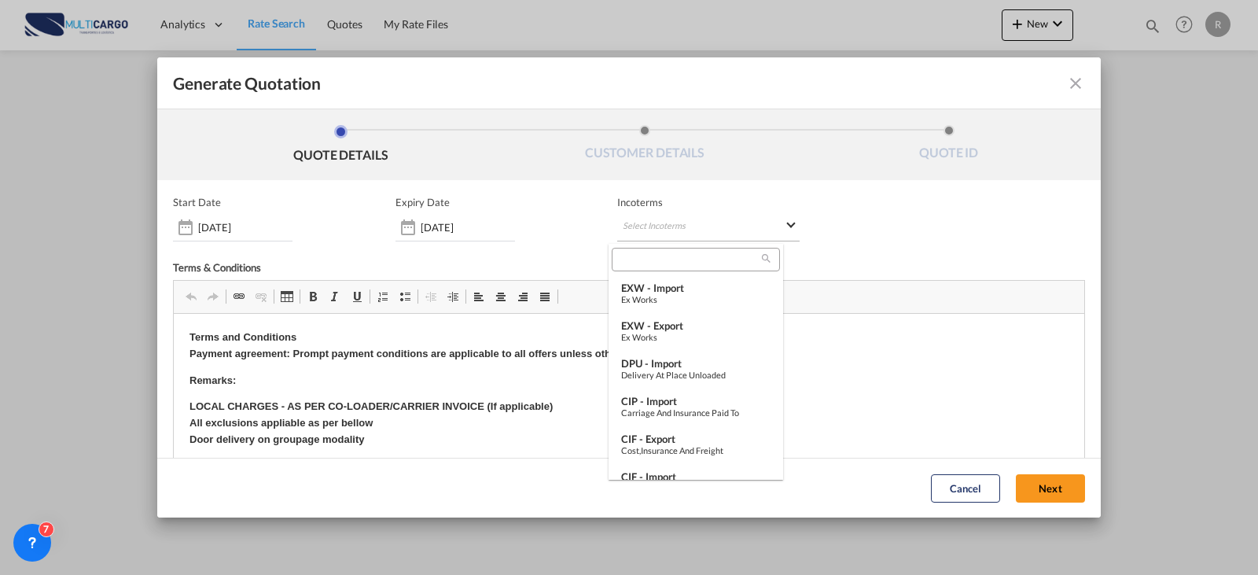
type md-option "[object Object]"
click at [712, 324] on div "EXW - export" at bounding box center [695, 325] width 149 height 13
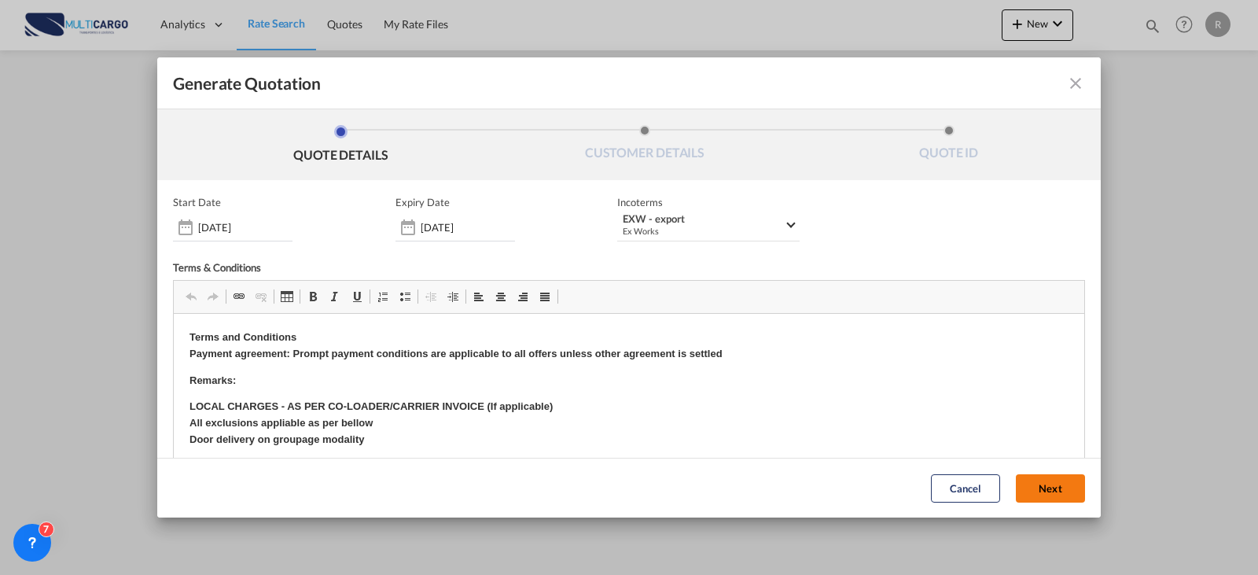
click at [1032, 487] on button "Next" at bounding box center [1050, 488] width 69 height 28
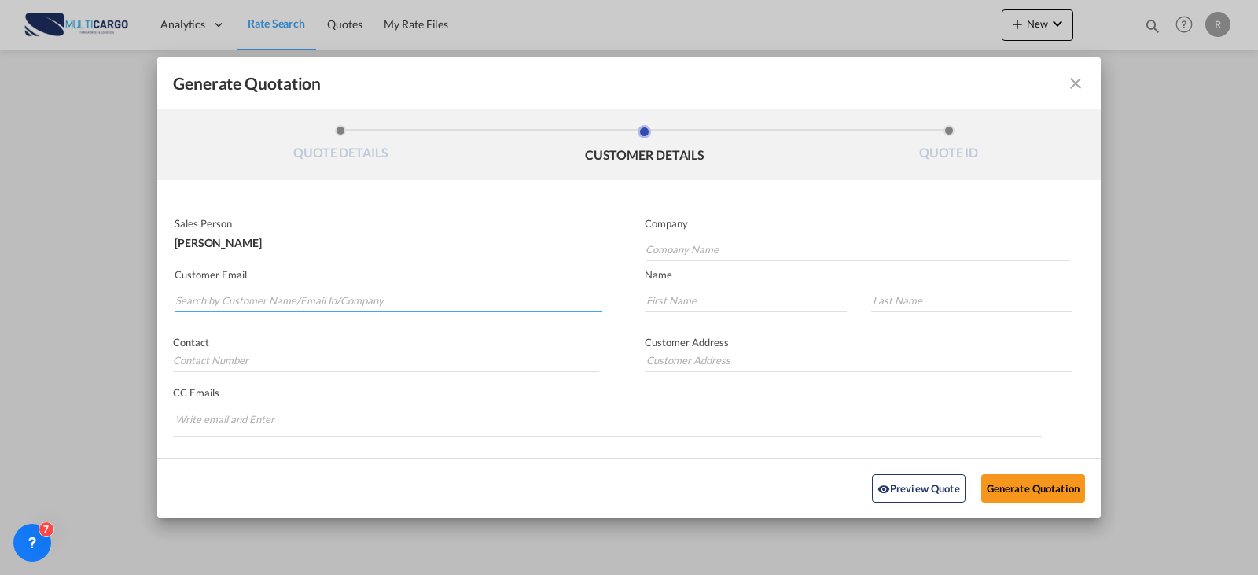
click at [371, 296] on input "Search by Customer Name/Email Id/Company" at bounding box center [388, 301] width 427 height 24
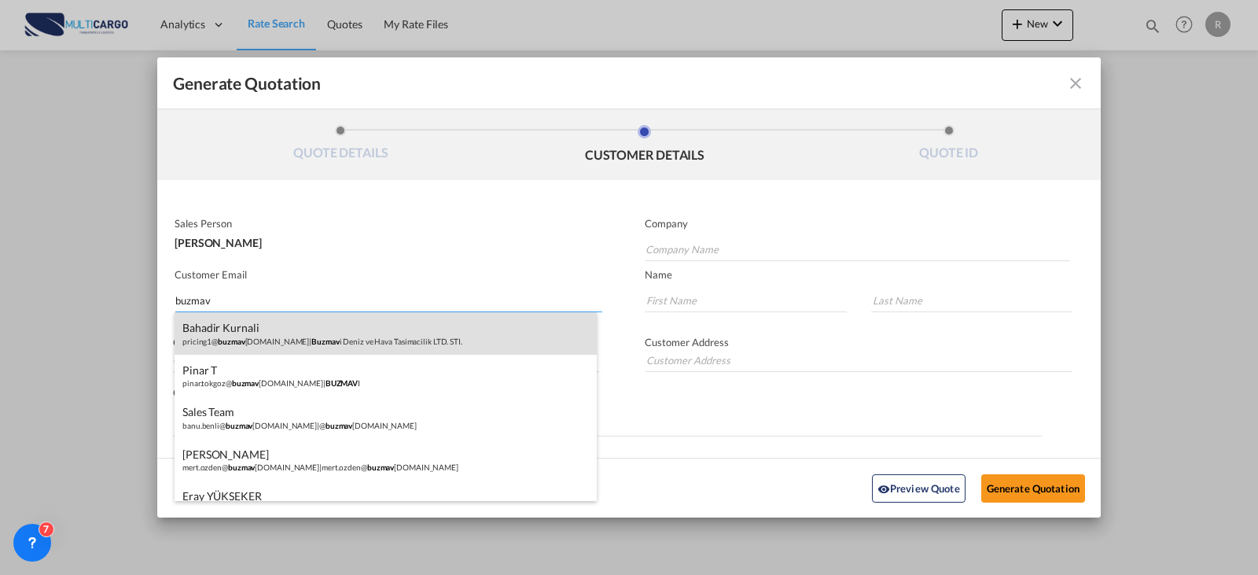
type input "buzmav"
click at [267, 339] on div "Bahadir Kurnali pricing1@ buzmav [DOMAIN_NAME] | Buzmav i Deniz ve Hava Tasimac…" at bounding box center [386, 333] width 422 height 42
type input "Buzmavi Deniz ve Hava Tasimacilik LTD. STI."
type input "[EMAIL_ADDRESS][DOMAIN_NAME]"
type input "Bahadir"
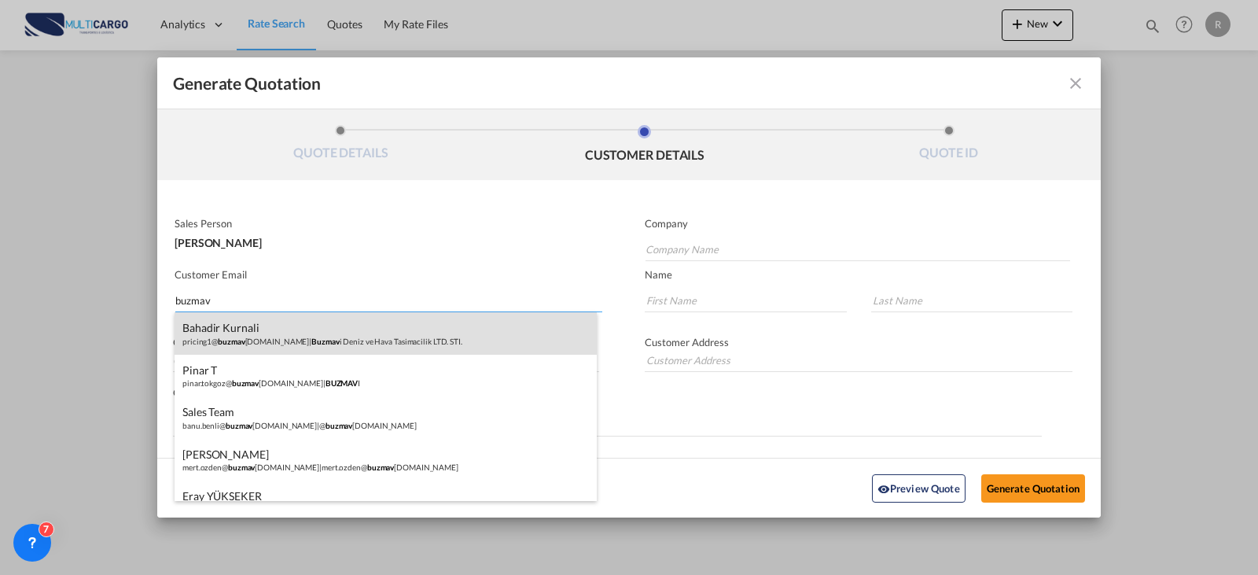
type input "Kurnali"
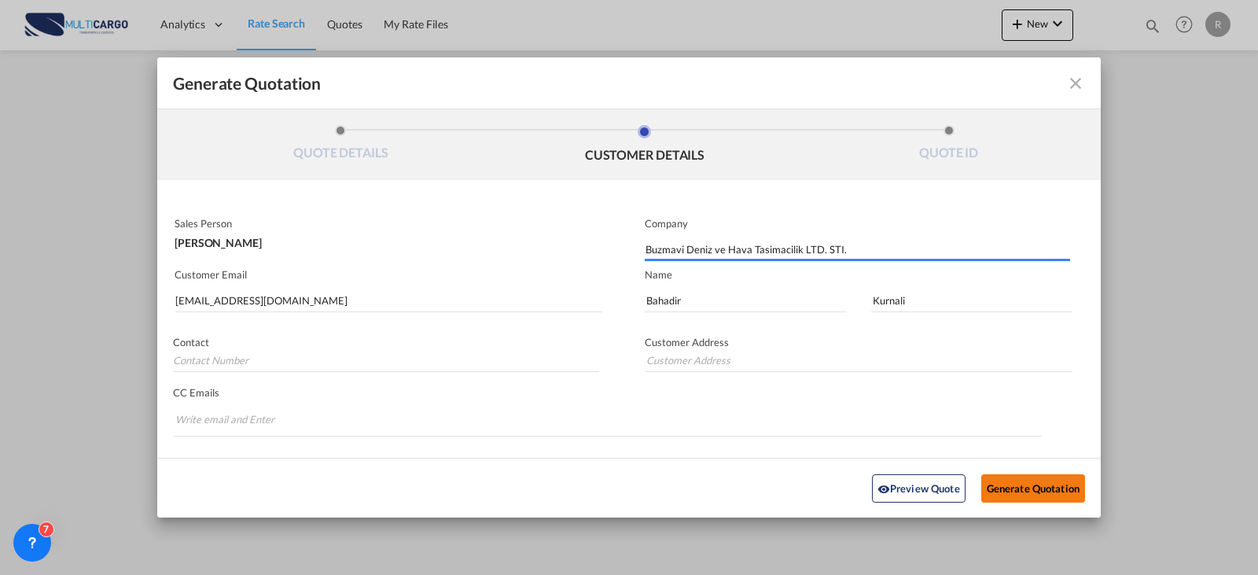
click at [1024, 496] on button "Generate Quotation" at bounding box center [1033, 487] width 104 height 28
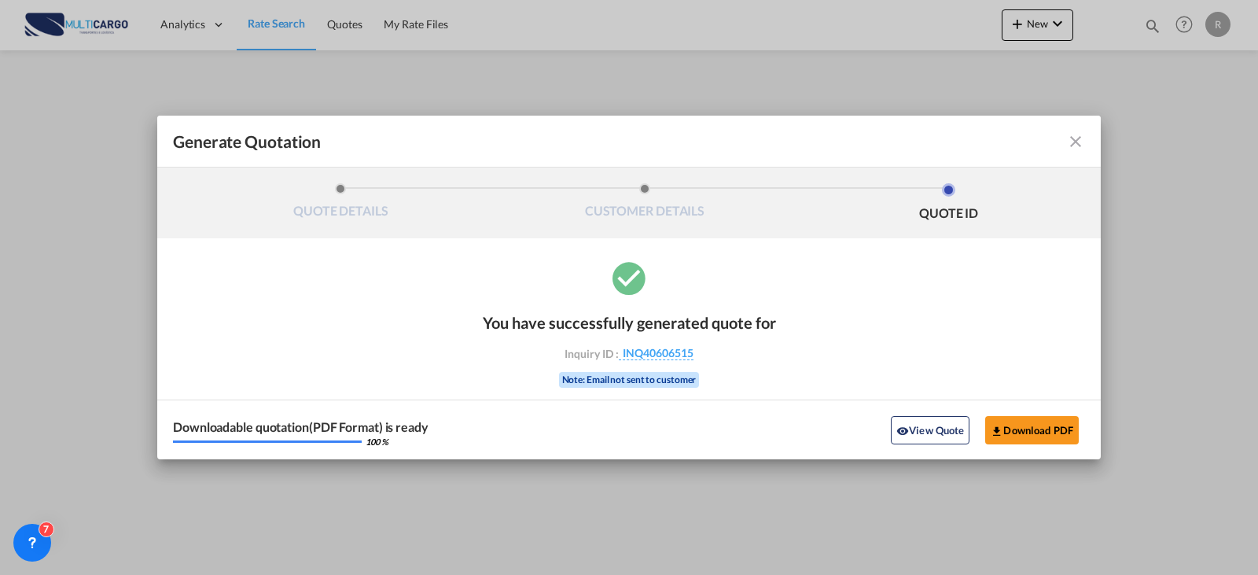
click at [1032, 454] on div "Downloadable quotation(PDF Format) is ready 100 % View Quote Download PDF" at bounding box center [629, 429] width 944 height 60
click at [1021, 432] on button "Download PDF" at bounding box center [1032, 430] width 94 height 28
click at [910, 425] on button "View Quote" at bounding box center [930, 430] width 79 height 28
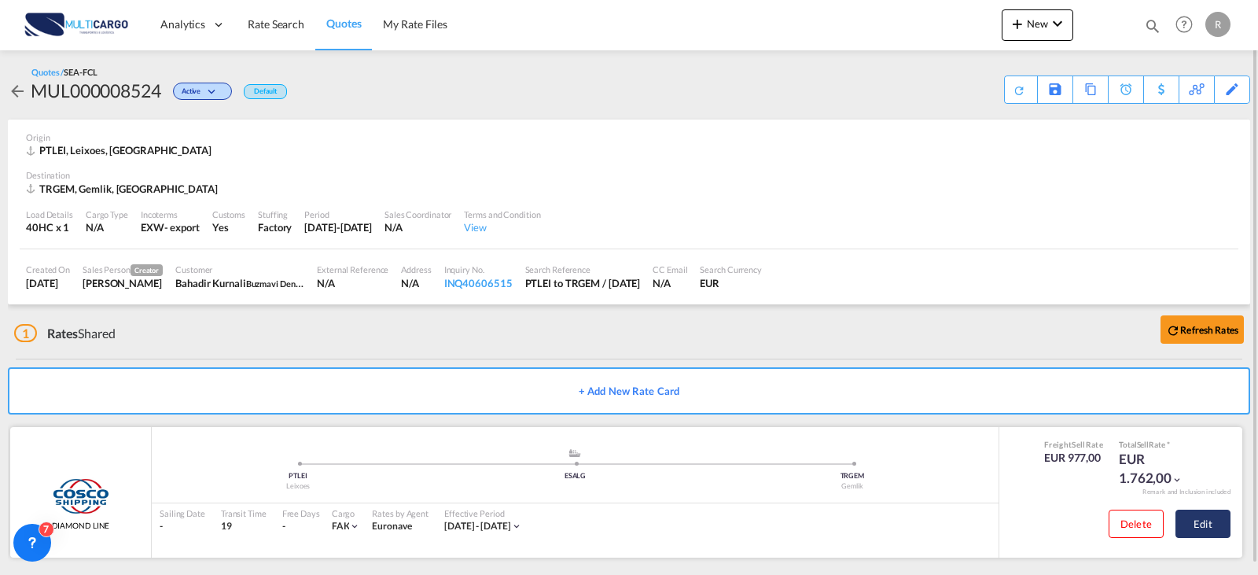
click at [1220, 524] on button "Edit" at bounding box center [1202, 523] width 55 height 28
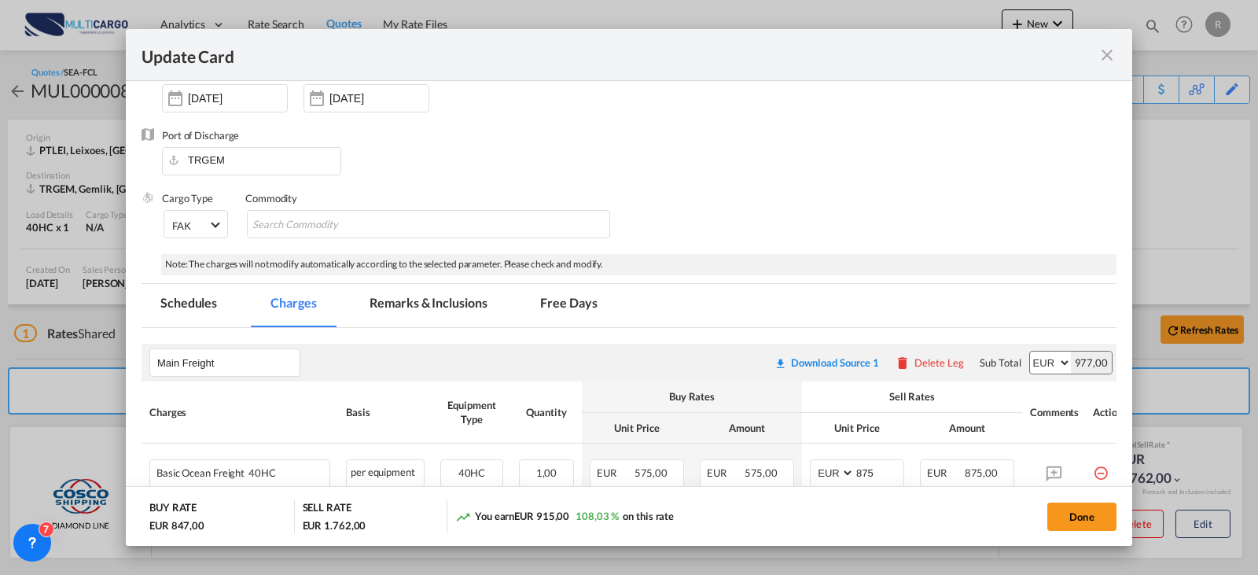
scroll to position [236, 0]
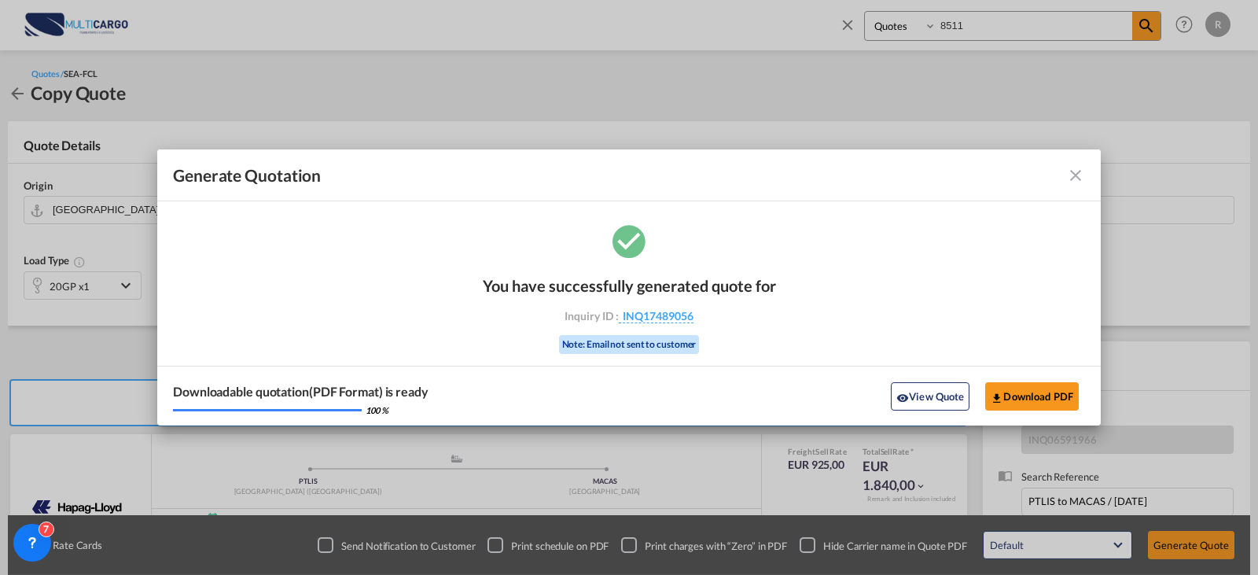
scroll to position [175, 0]
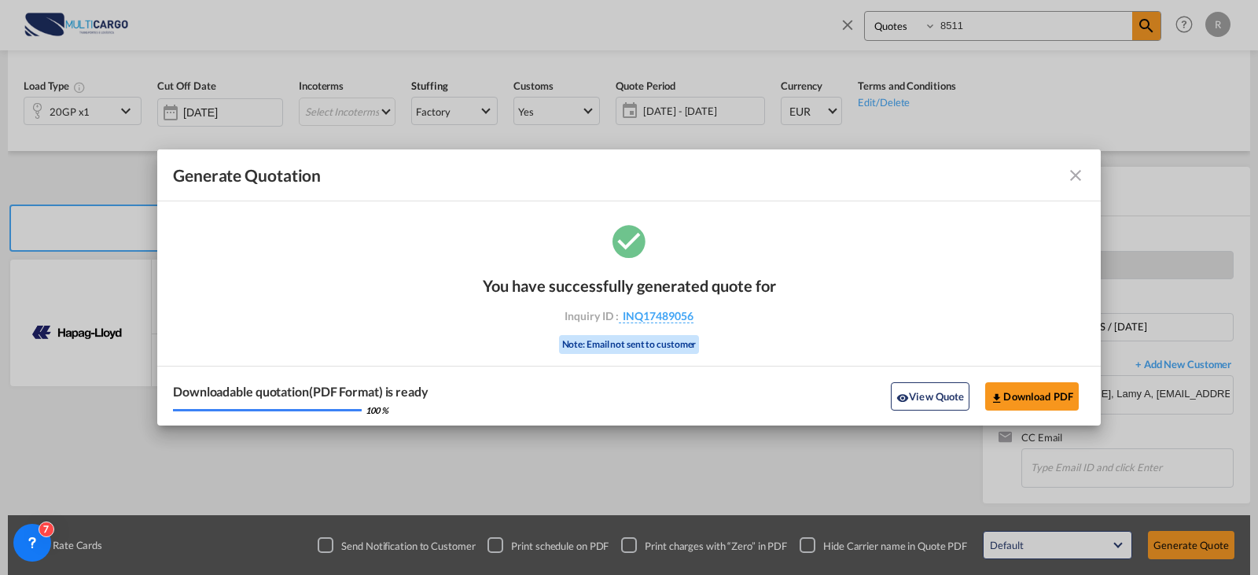
click at [1087, 169] on md-toolbar "Generate Quotation" at bounding box center [629, 175] width 944 height 52
click at [1077, 169] on md-icon "icon-close fg-AAA8AD cursor m-0" at bounding box center [1075, 175] width 19 height 19
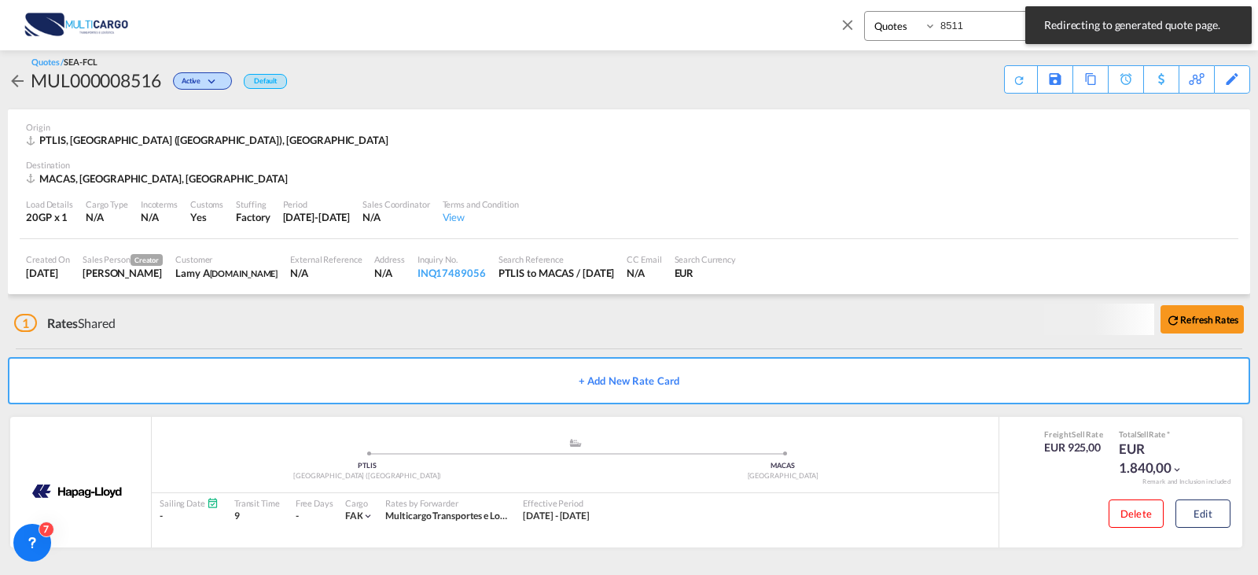
scroll to position [10, 0]
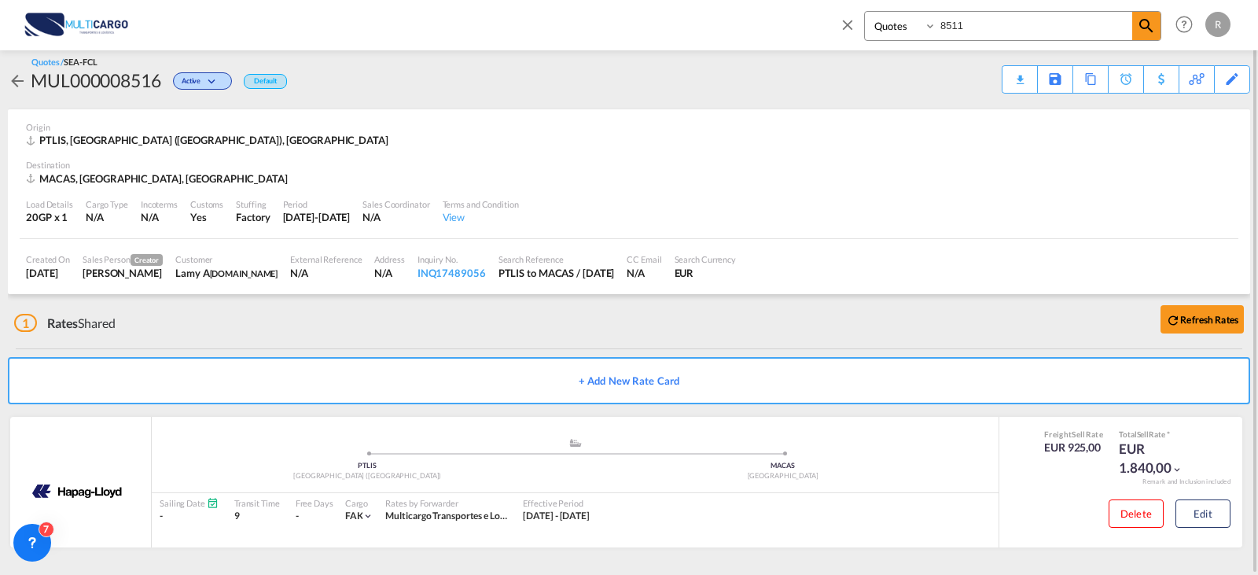
click at [104, 61] on div "Quotes / SEA-FCL MUL000008516 Active Default" at bounding box center [147, 75] width 279 height 38
click at [104, 75] on div "MUL000008516" at bounding box center [96, 80] width 131 height 25
click at [850, 25] on md-icon "icon-close" at bounding box center [847, 24] width 17 height 17
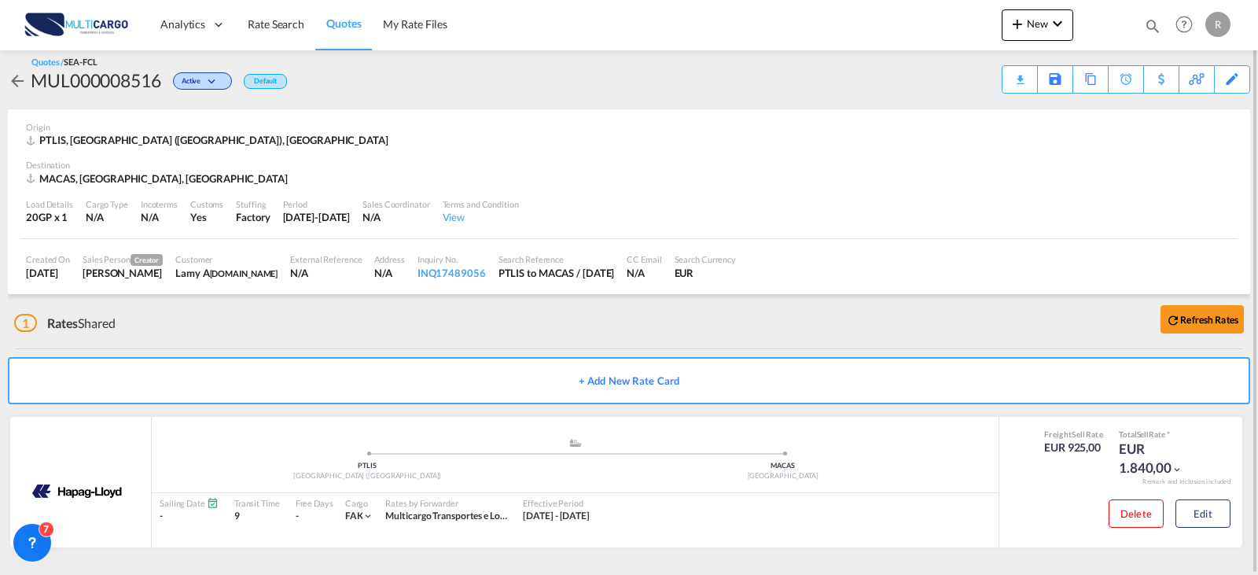
drag, startPoint x: 276, startPoint y: 31, endPoint x: 368, endPoint y: 92, distance: 110.6
click at [278, 31] on span "Rate Search" at bounding box center [276, 23] width 57 height 13
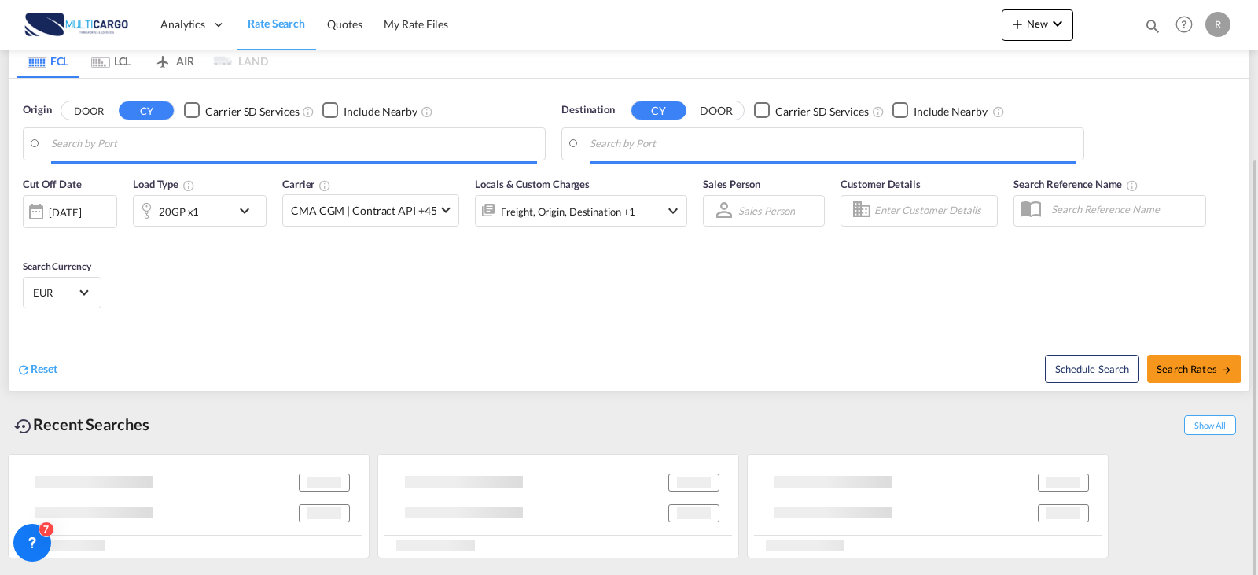
scroll to position [179, 0]
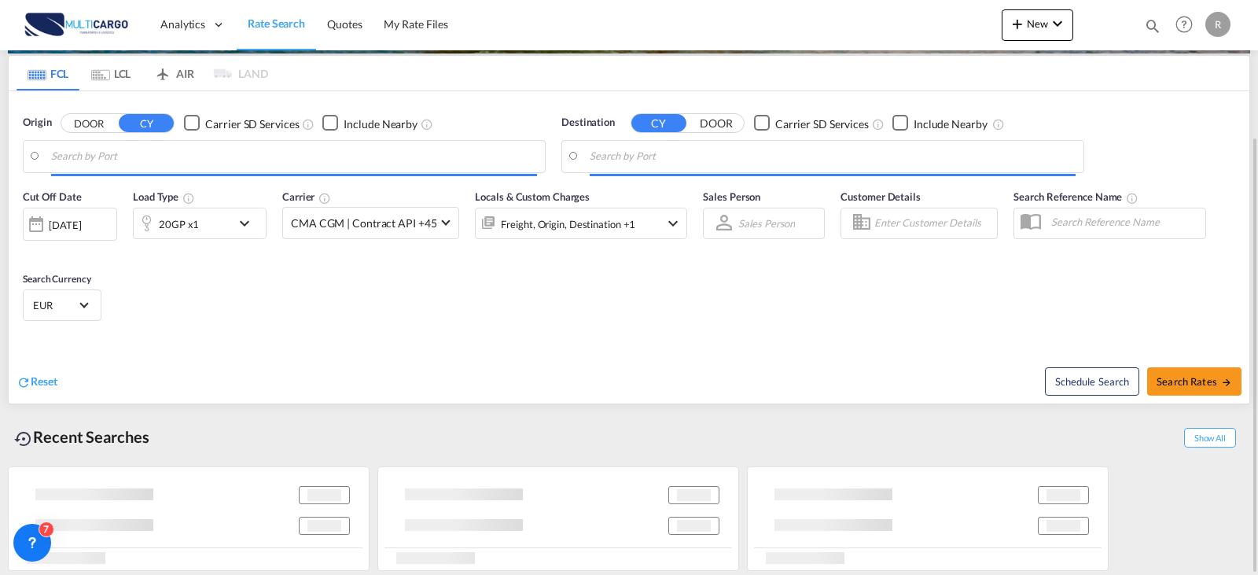
type input "[GEOGRAPHIC_DATA] ([GEOGRAPHIC_DATA]), PTLIS"
type input "[GEOGRAPHIC_DATA], MACAS"
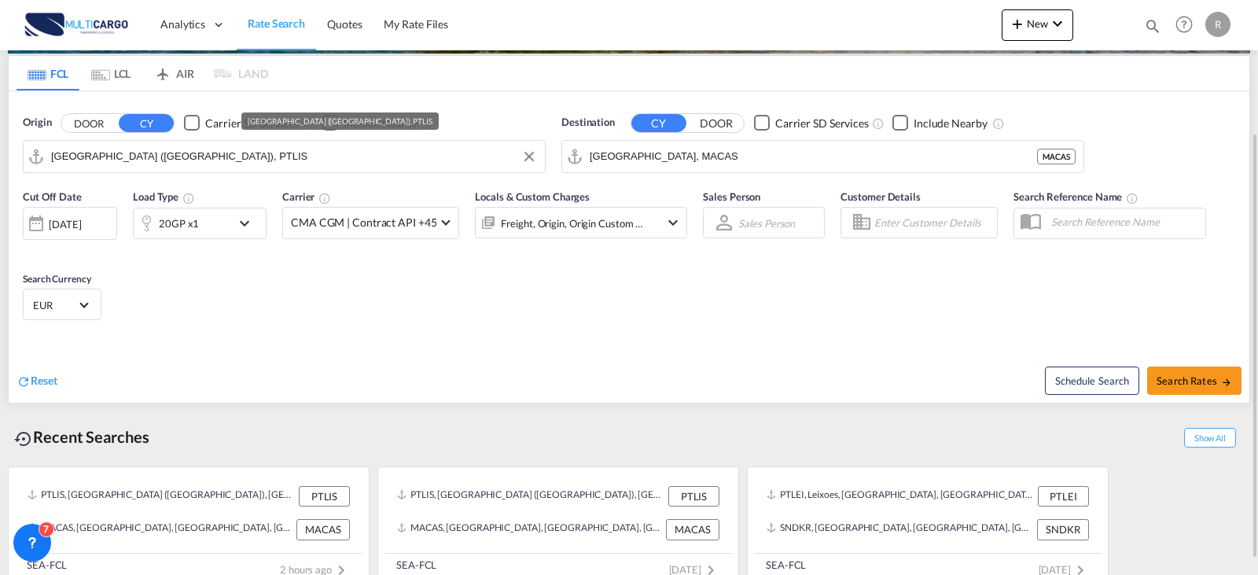
click at [244, 161] on input "[GEOGRAPHIC_DATA] ([GEOGRAPHIC_DATA]), PTLIS" at bounding box center [294, 157] width 486 height 24
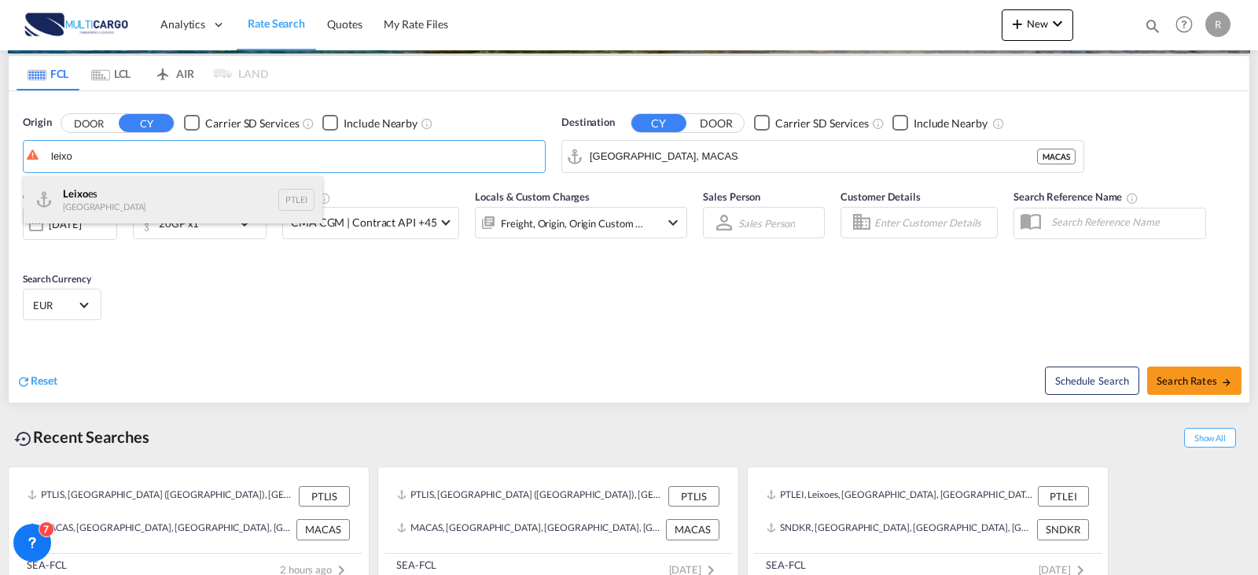
click at [200, 202] on div "Leixo es Portugal PTLEI" at bounding box center [173, 199] width 299 height 47
type input "Leixoes, PTLEI"
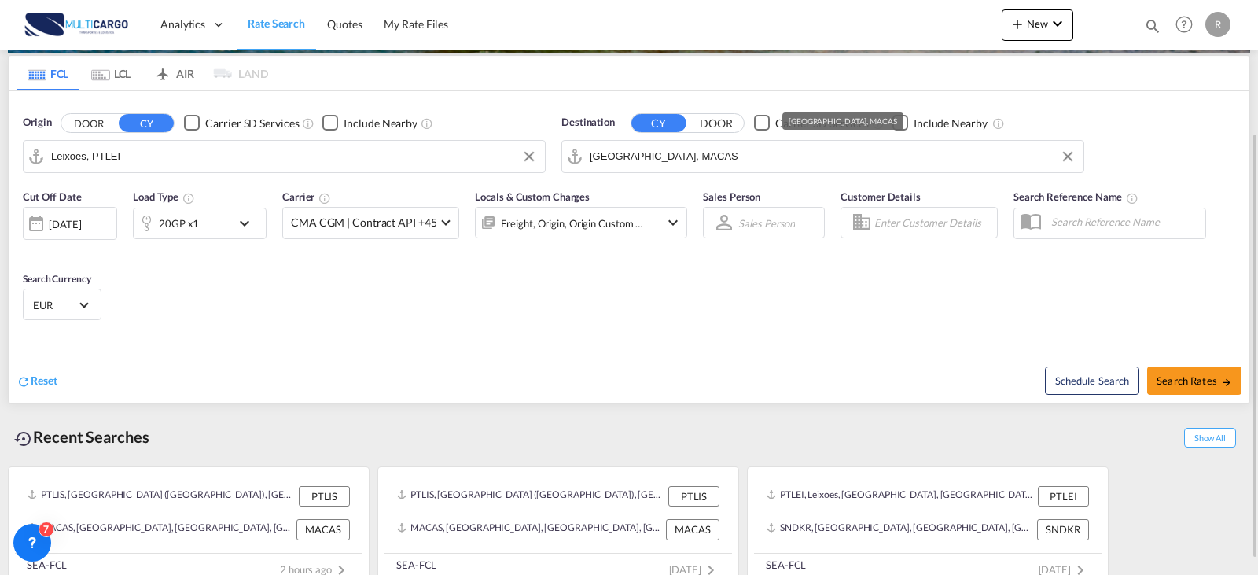
drag, startPoint x: 675, startPoint y: 167, endPoint x: 689, endPoint y: 153, distance: 20.0
click at [688, 155] on input "[GEOGRAPHIC_DATA], MACAS" at bounding box center [833, 157] width 486 height 24
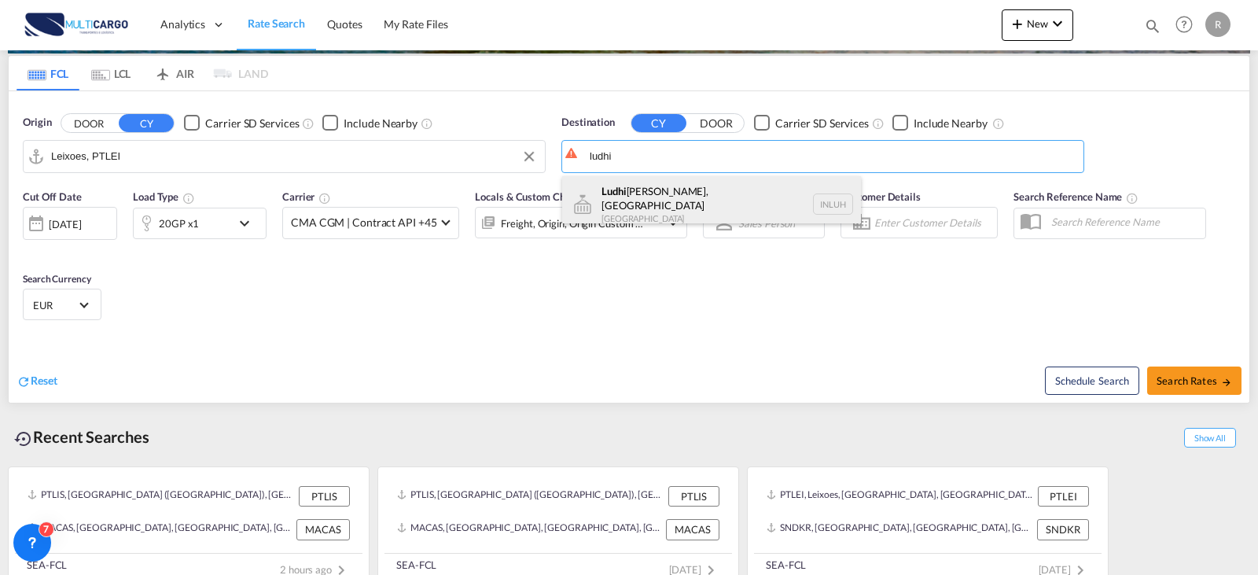
drag, startPoint x: 704, startPoint y: 189, endPoint x: 688, endPoint y: 198, distance: 18.6
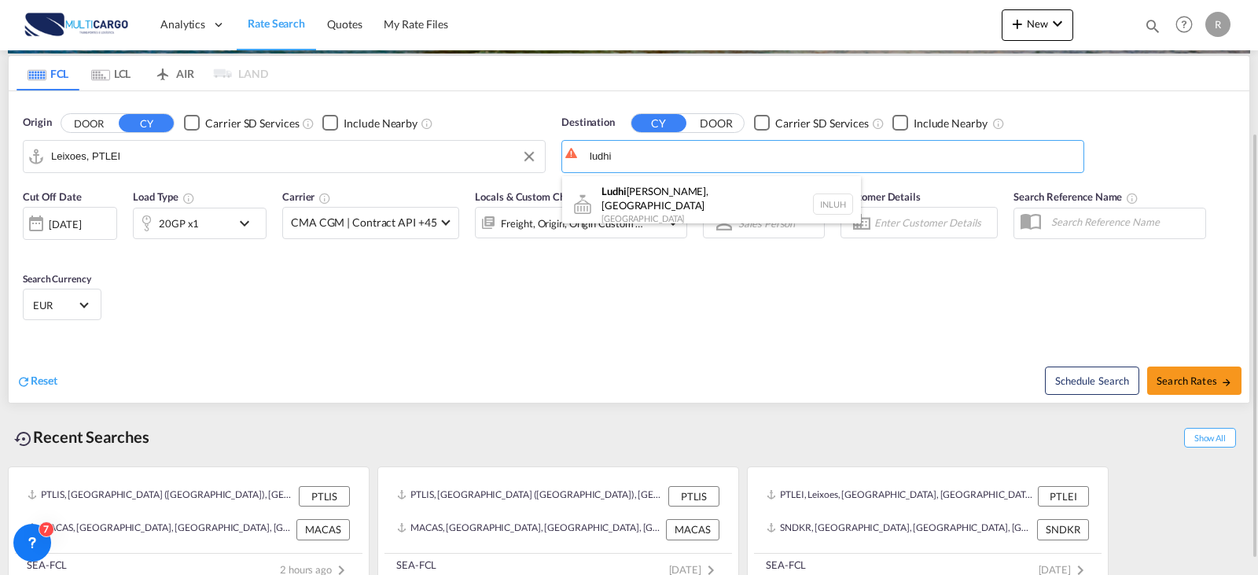
click at [704, 190] on div "Ludhi ana, PB India INLUH" at bounding box center [711, 204] width 299 height 57
type input "Ludhiana, [GEOGRAPHIC_DATA], INLUH"
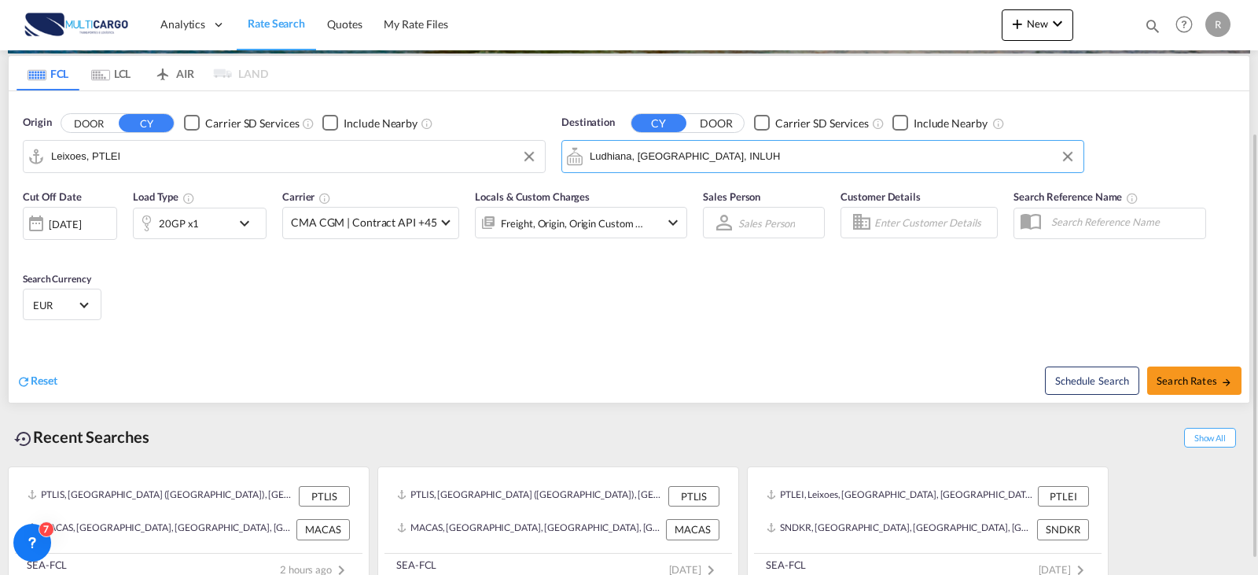
click at [245, 234] on div "20GP x1" at bounding box center [200, 223] width 134 height 31
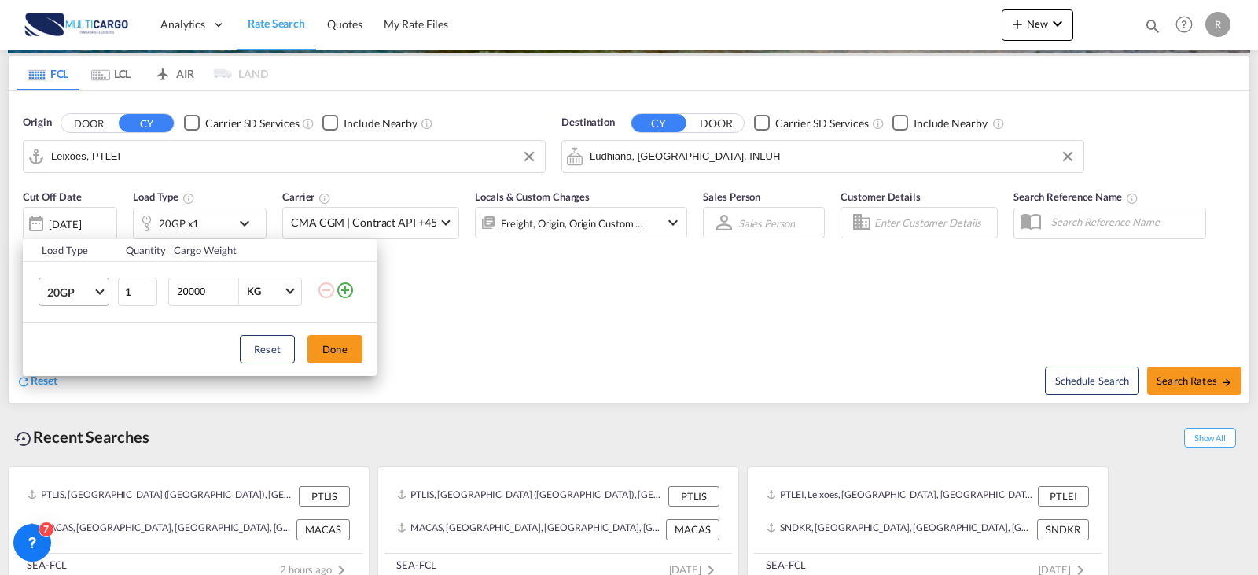
click at [68, 285] on span "20GP" at bounding box center [70, 293] width 46 height 16
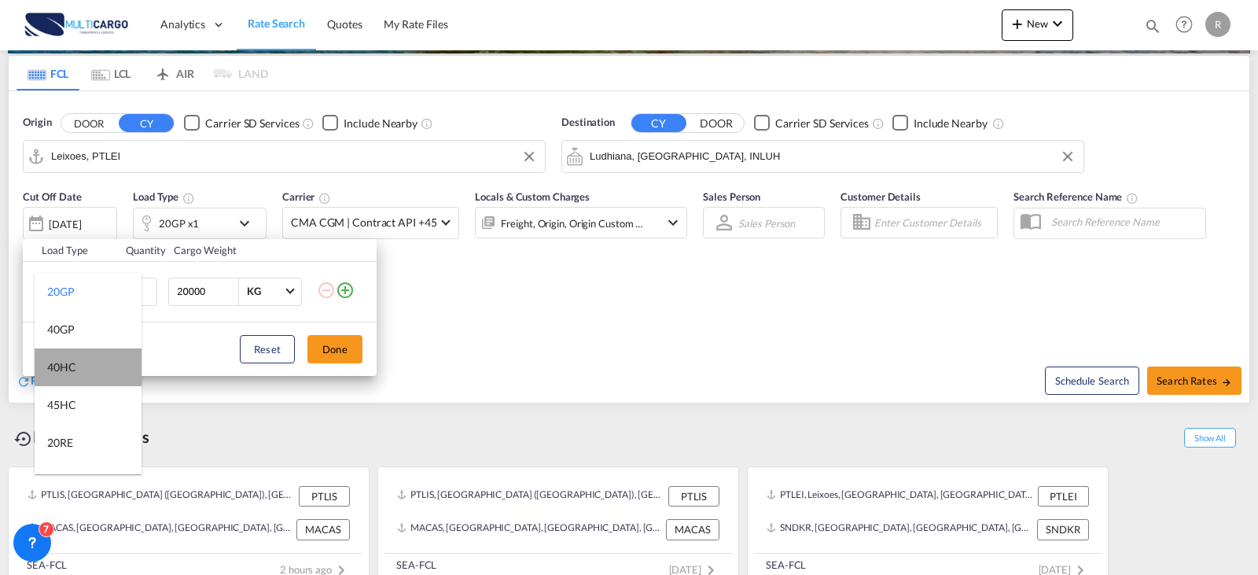
click at [97, 376] on md-option "40HC" at bounding box center [88, 367] width 107 height 38
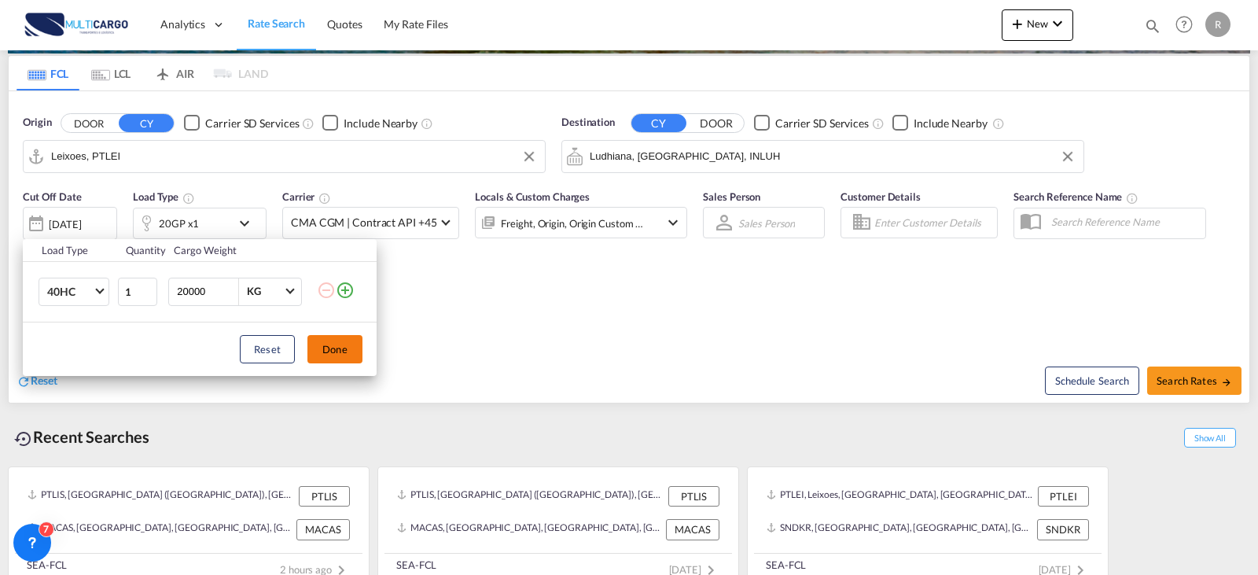
click at [337, 347] on button "Done" at bounding box center [334, 349] width 55 height 28
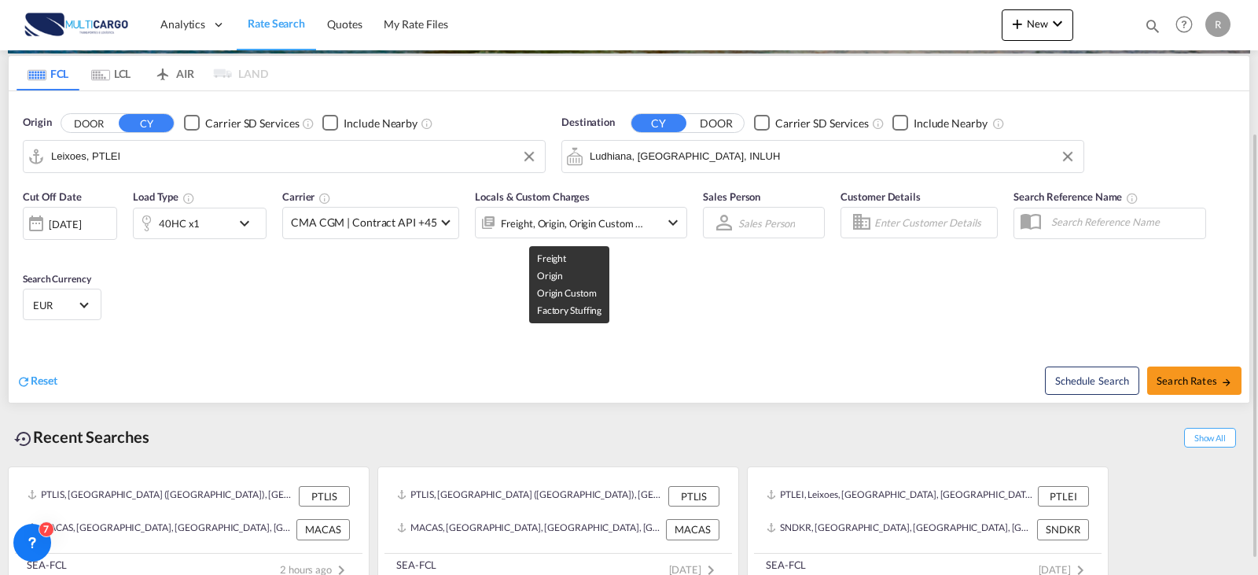
click at [567, 230] on div "Freight, Origin, Origin Custom +1" at bounding box center [572, 223] width 143 height 22
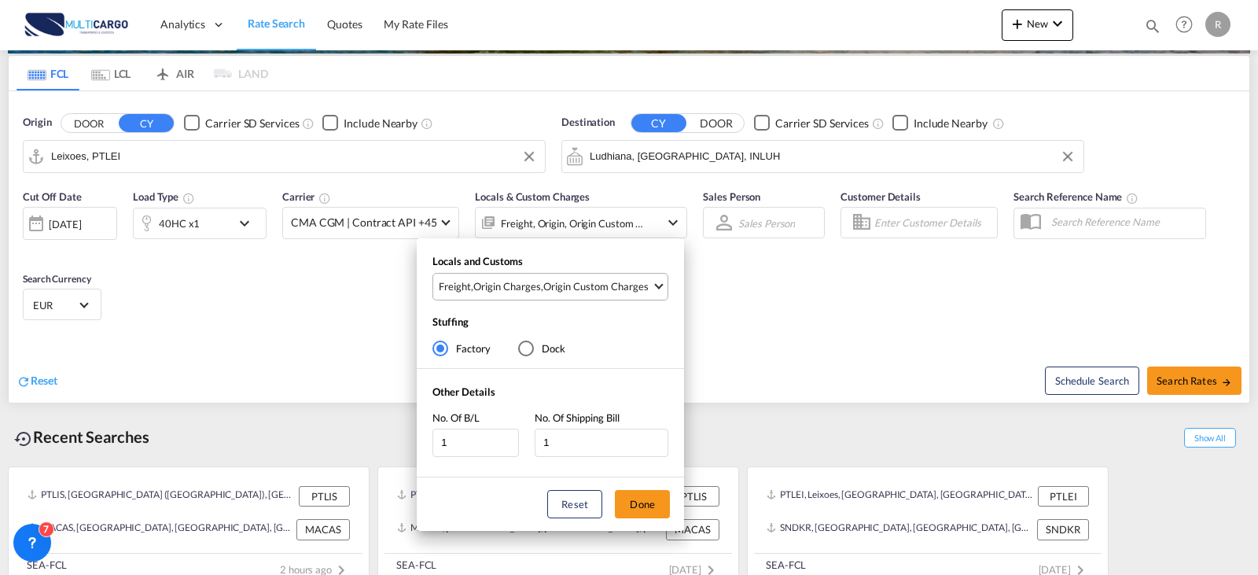
click at [582, 285] on div "Origin Custom Charges" at bounding box center [595, 286] width 105 height 14
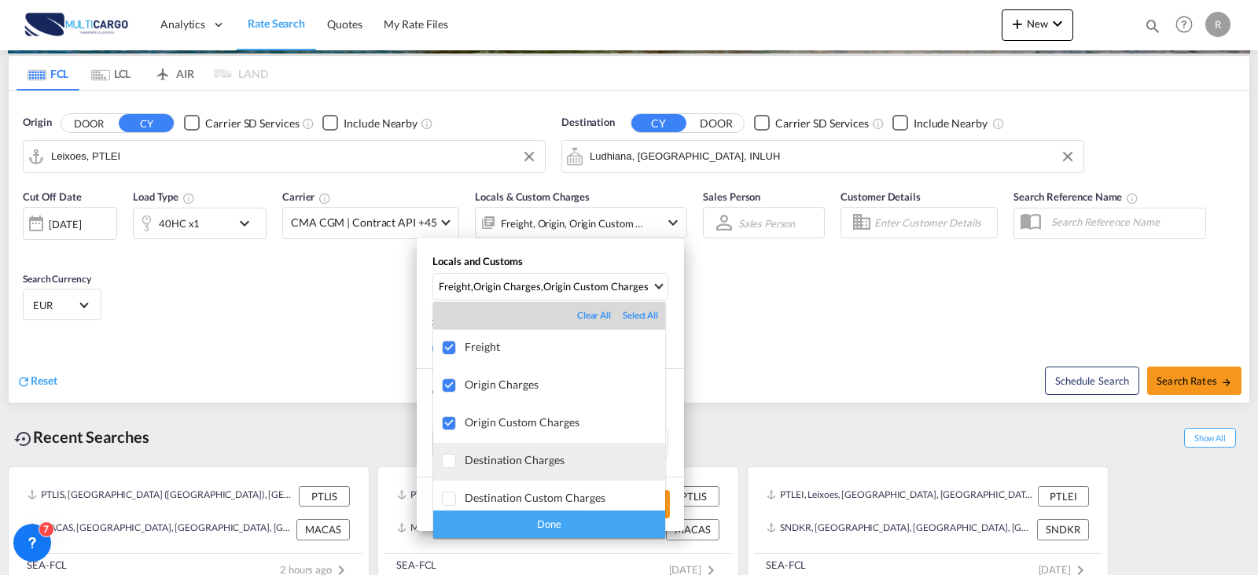
click at [517, 462] on div "Destination Charges" at bounding box center [565, 459] width 200 height 13
click at [536, 521] on div "Done" at bounding box center [549, 524] width 232 height 28
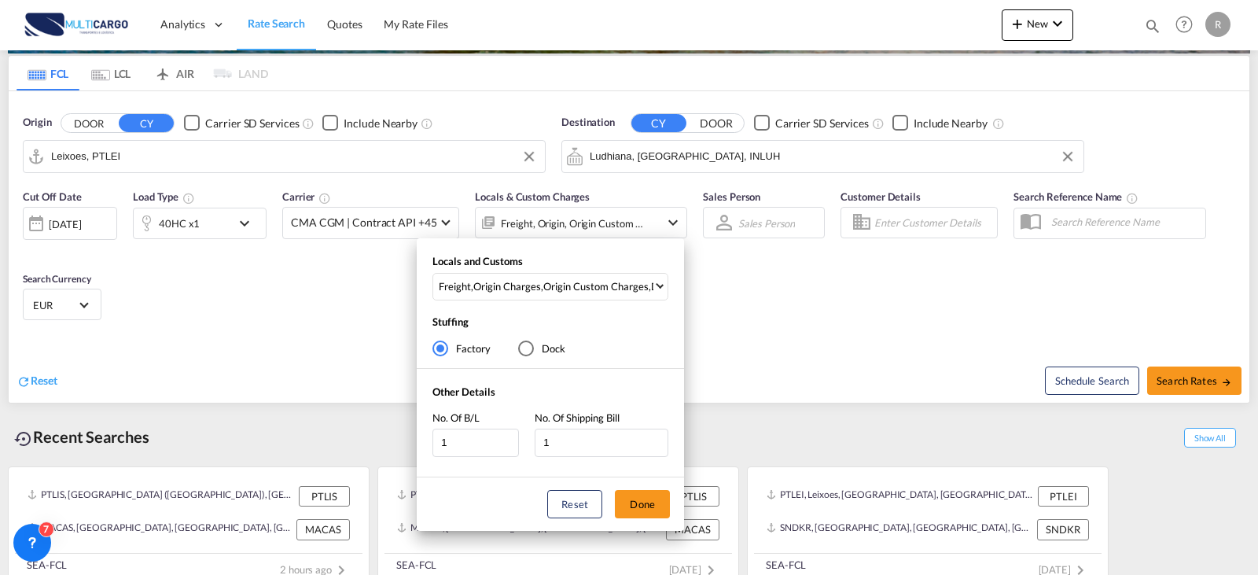
click at [674, 500] on div "Reset Done" at bounding box center [550, 503] width 267 height 53
drag, startPoint x: 664, startPoint y: 500, endPoint x: 677, endPoint y: 490, distance: 16.2
click at [661, 500] on button "Done" at bounding box center [642, 504] width 55 height 28
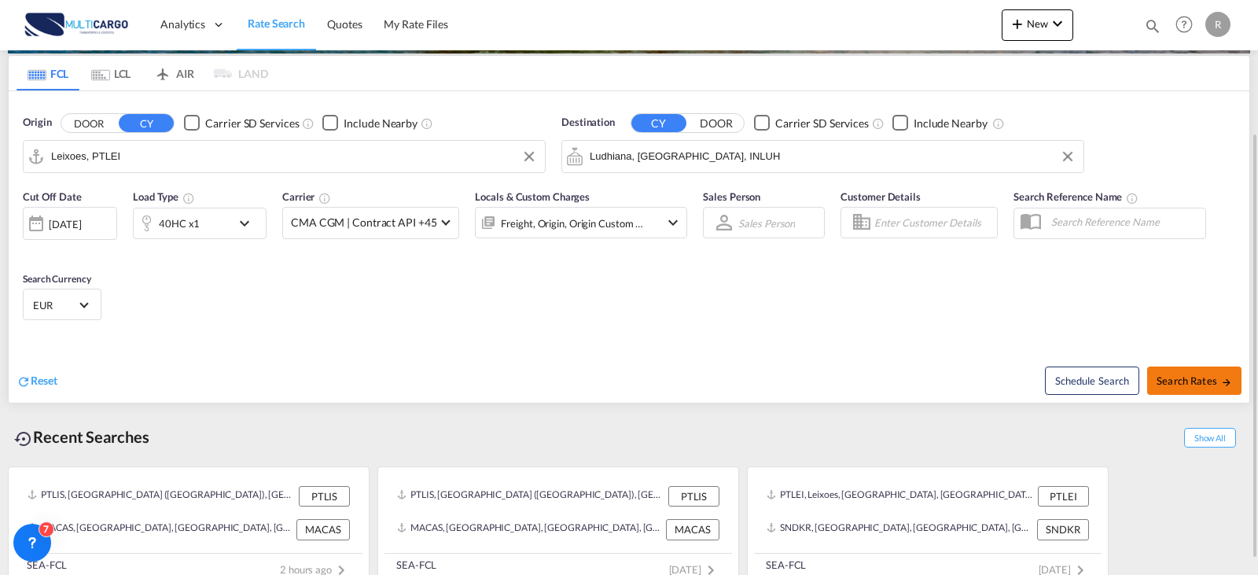
click at [1212, 380] on span "Search Rates" at bounding box center [1194, 380] width 75 height 13
type input "PTLEI to INLUH / 22 Sep 2025"
